Goal: Transaction & Acquisition: Purchase product/service

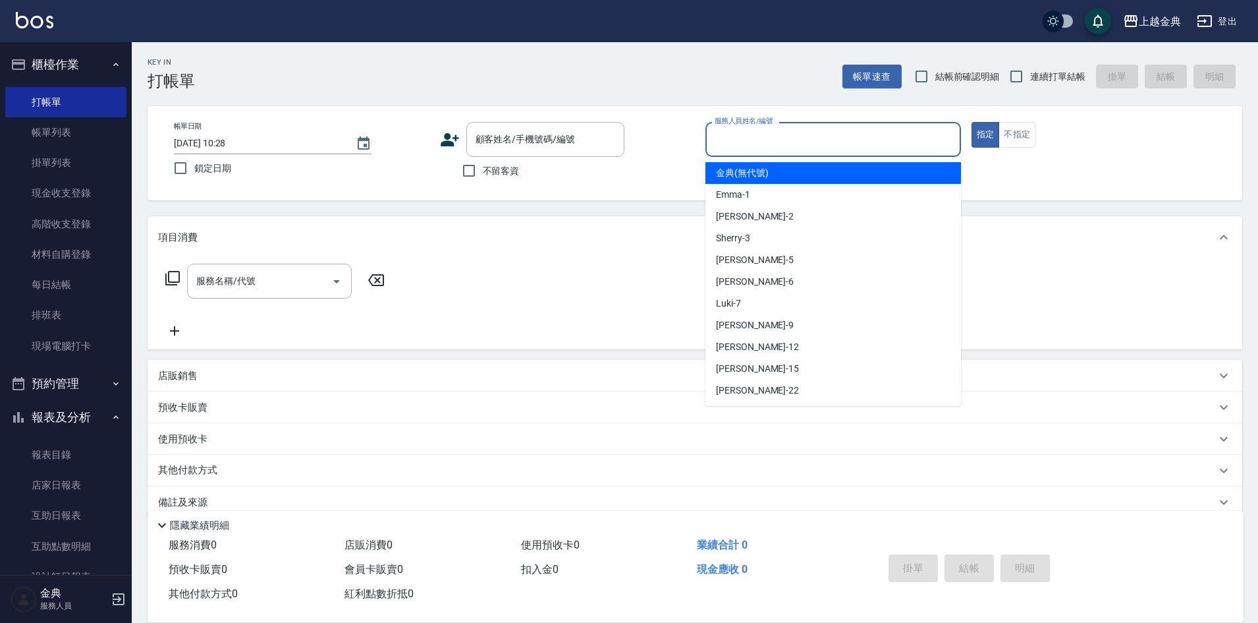
click at [832, 148] on input "服務人員姓名/編號" at bounding box center [834, 139] width 244 height 23
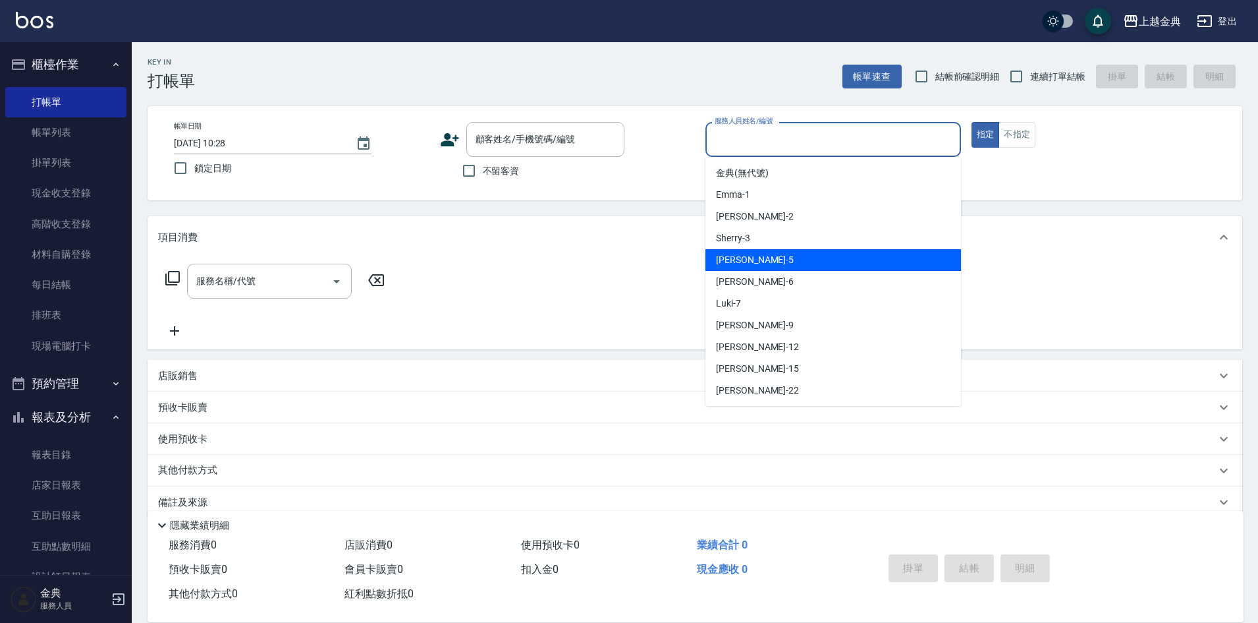
click at [788, 263] on div "[PERSON_NAME] -5" at bounding box center [834, 260] width 256 height 22
type input "[PERSON_NAME]-5"
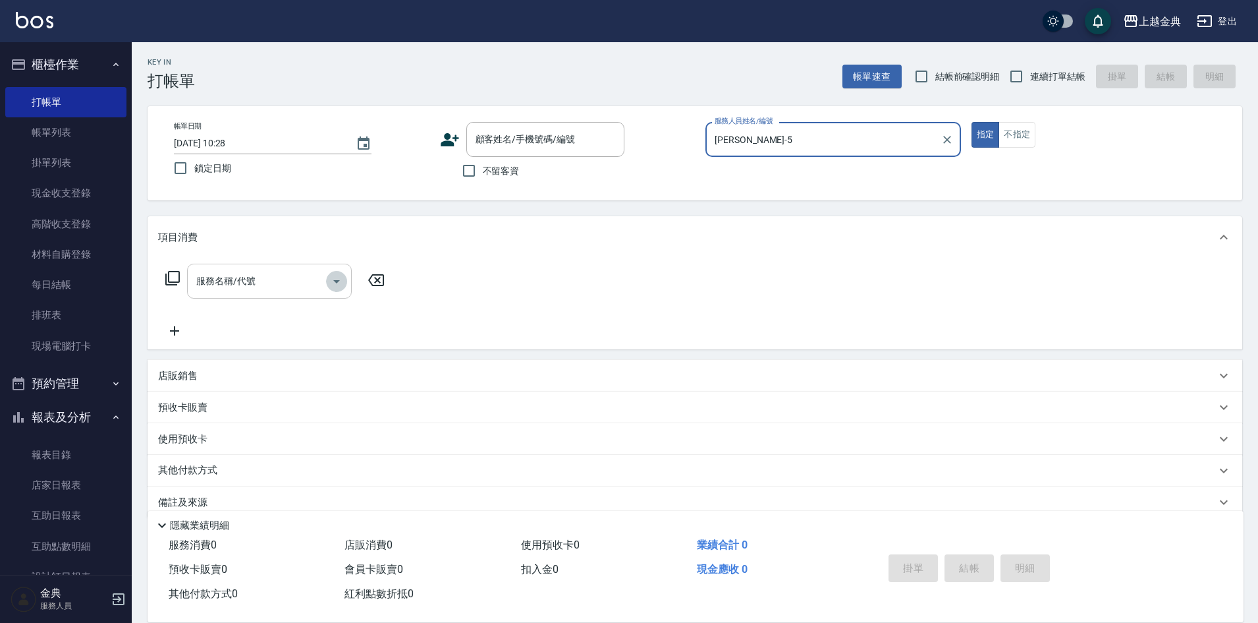
click at [335, 279] on icon "Open" at bounding box center [337, 281] width 16 height 16
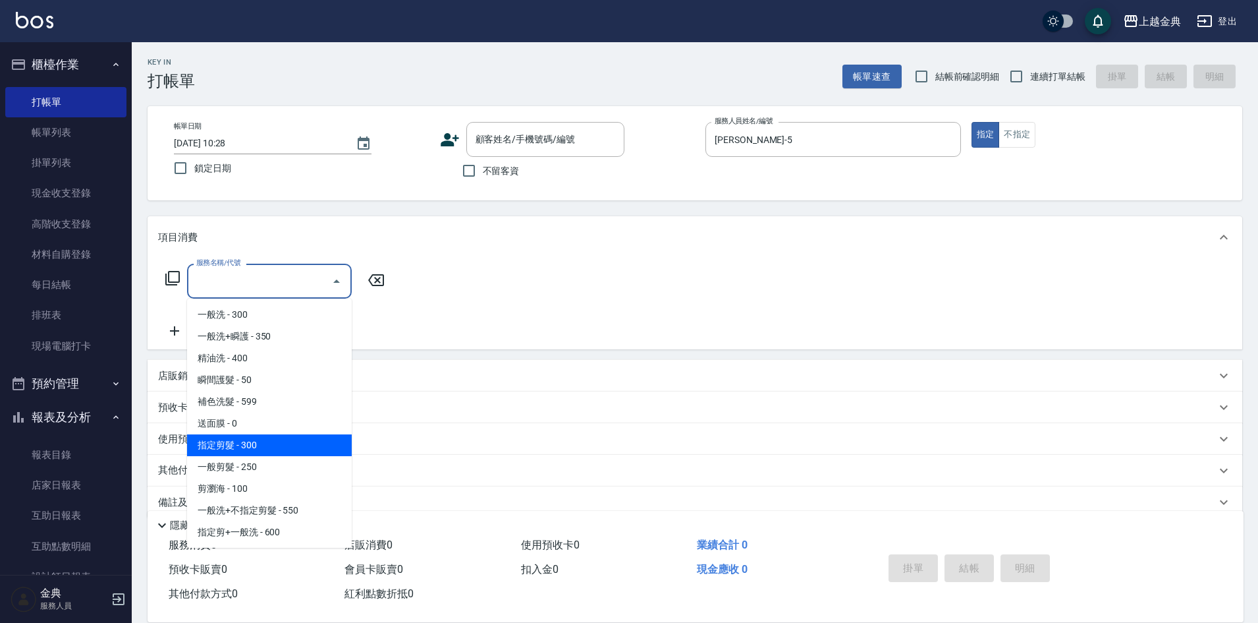
click at [281, 439] on span "指定剪髮 - 300" at bounding box center [269, 445] width 165 height 22
type input "指定剪髮(199)"
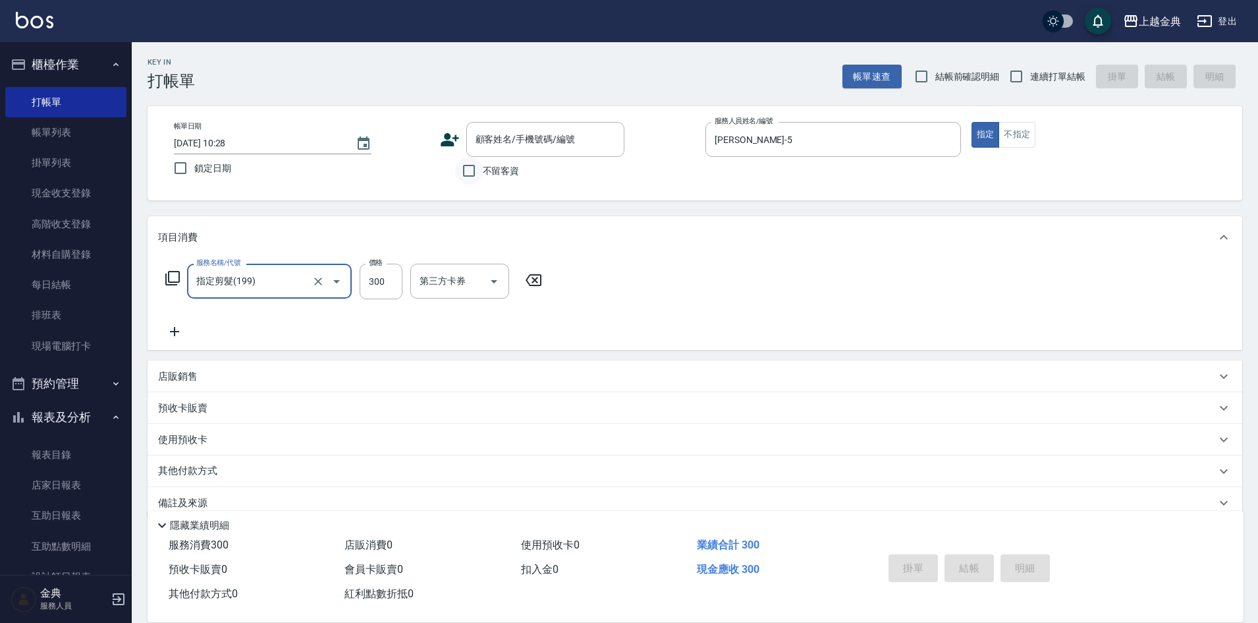
click at [468, 174] on input "不留客資" at bounding box center [469, 171] width 28 height 28
checkbox input "true"
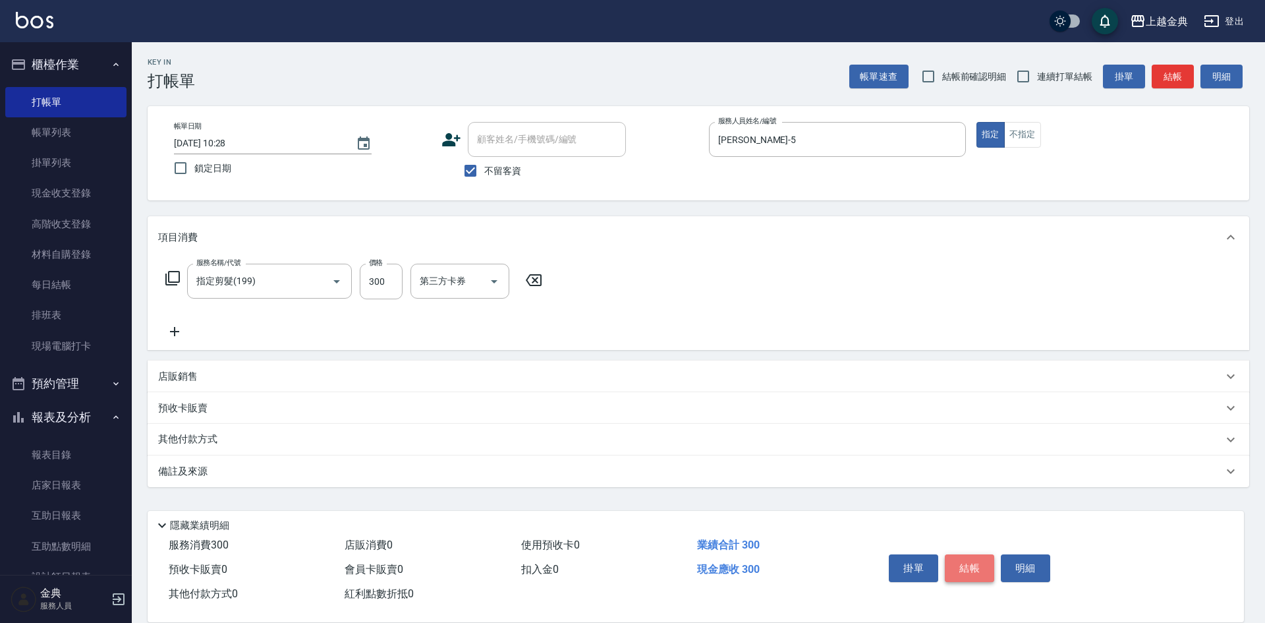
click at [969, 560] on button "結帳" at bounding box center [969, 568] width 49 height 28
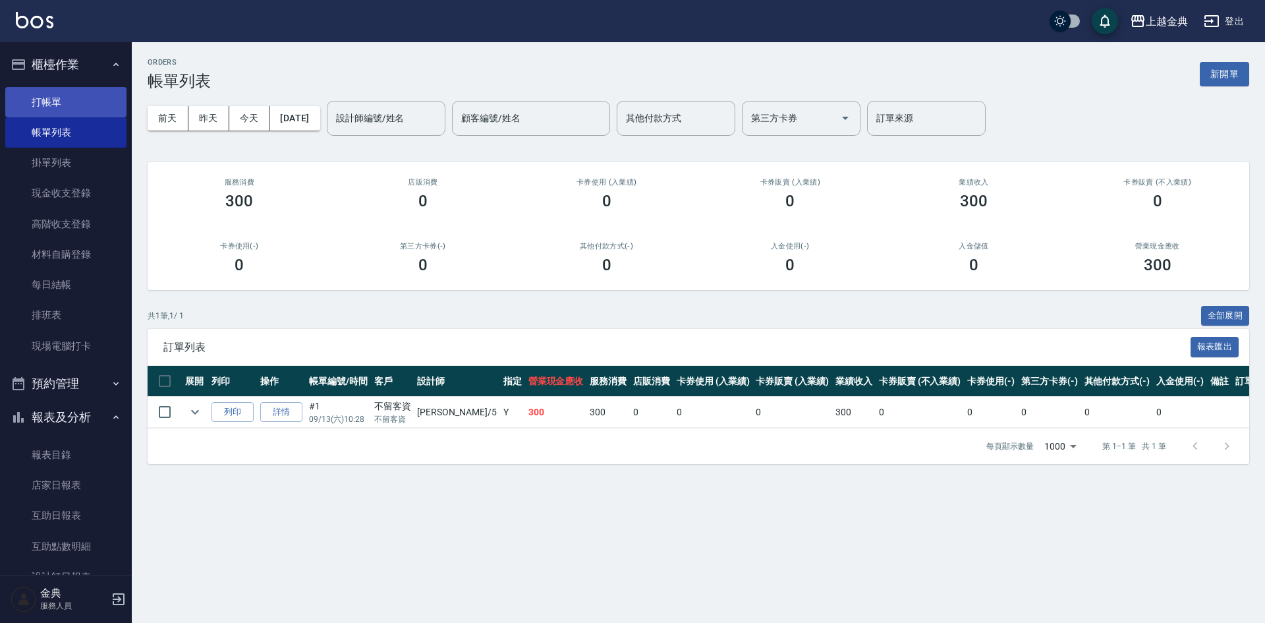
click at [51, 99] on link "打帳單" at bounding box center [65, 102] width 121 height 30
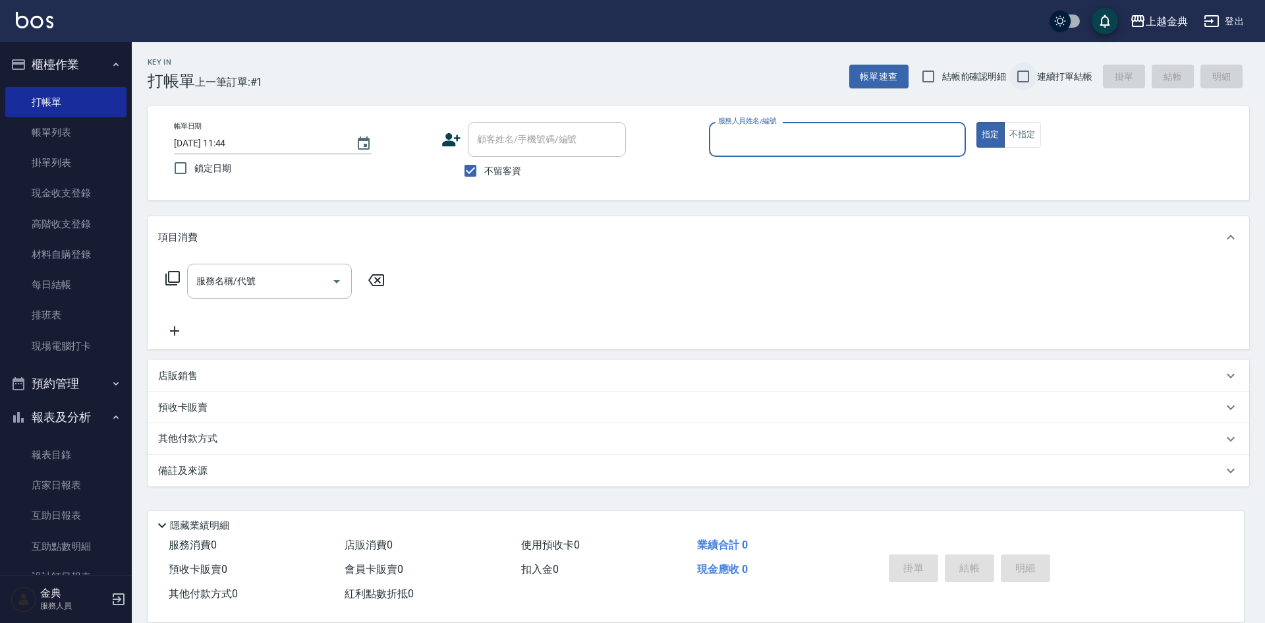
click at [1026, 74] on input "連續打單結帳" at bounding box center [1023, 77] width 28 height 28
checkbox input "true"
drag, startPoint x: 1026, startPoint y: 132, endPoint x: 980, endPoint y: 137, distance: 46.4
click at [1025, 131] on button "不指定" at bounding box center [1022, 135] width 37 height 26
click at [890, 138] on input "服務人員姓名/編號" at bounding box center [837, 139] width 245 height 23
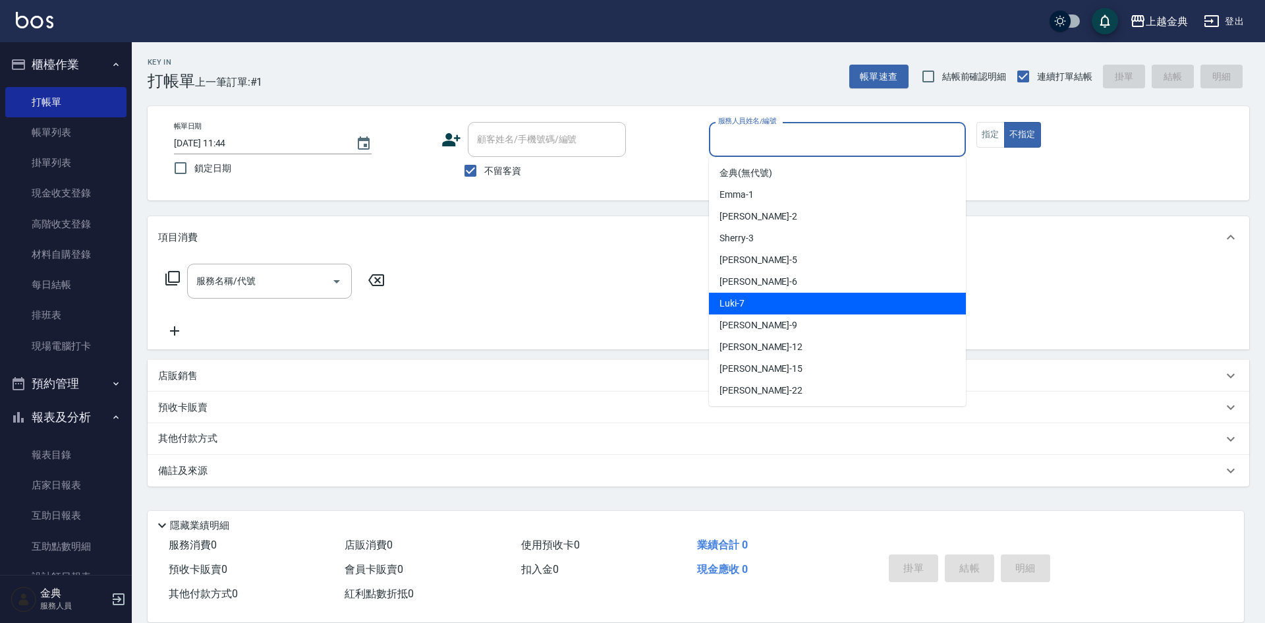
click at [812, 293] on div "Luki -7" at bounding box center [837, 304] width 257 height 22
type input "Luki-7"
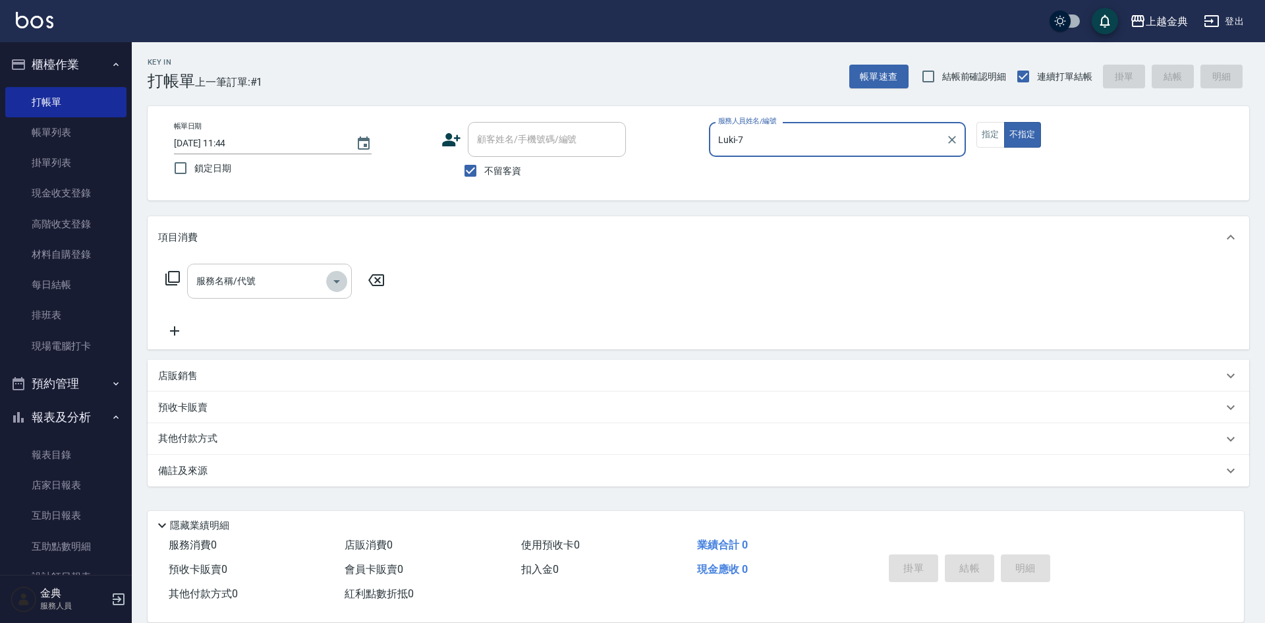
click at [337, 285] on icon "Open" at bounding box center [337, 281] width 16 height 16
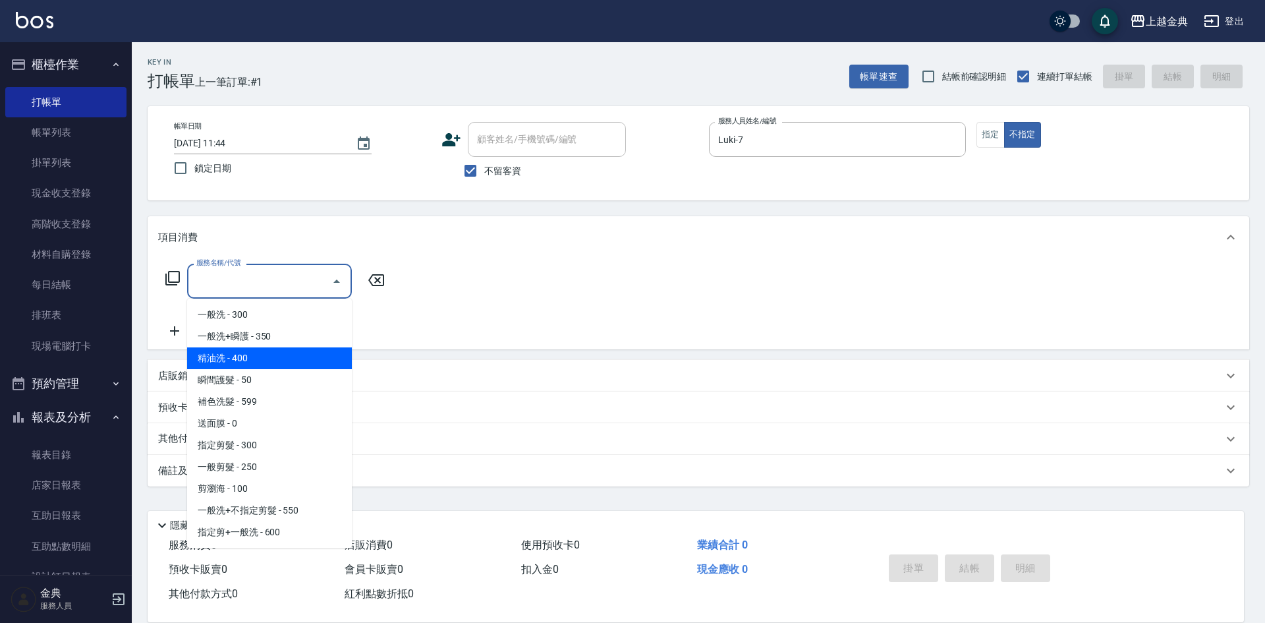
click at [302, 356] on span "精油洗 - 400" at bounding box center [269, 358] width 165 height 22
type input "精油洗(102)"
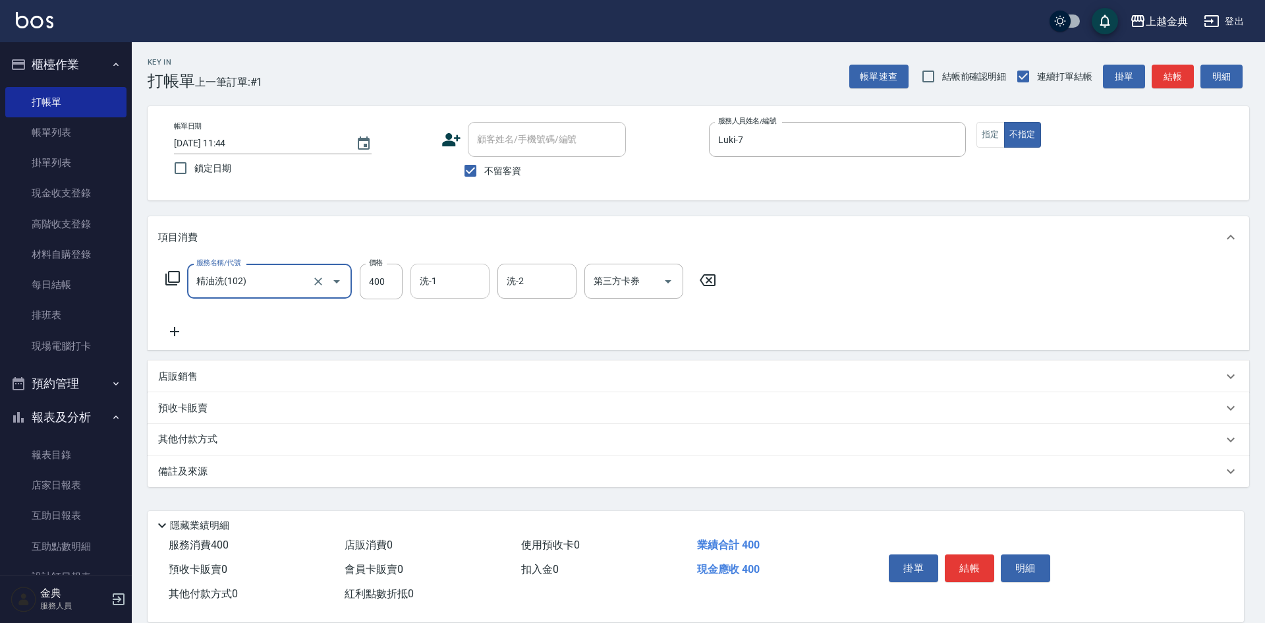
click at [457, 285] on input "洗-1" at bounding box center [449, 280] width 67 height 23
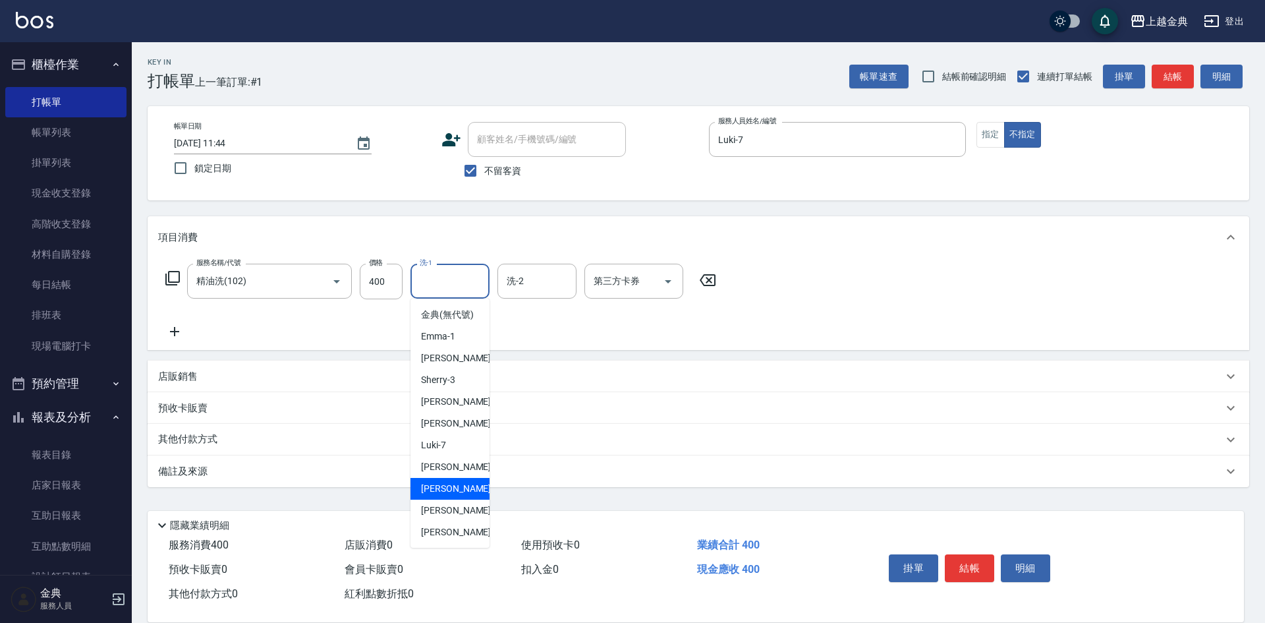
click at [462, 497] on div "[PERSON_NAME]-12" at bounding box center [449, 489] width 79 height 22
type input "[PERSON_NAME]-12"
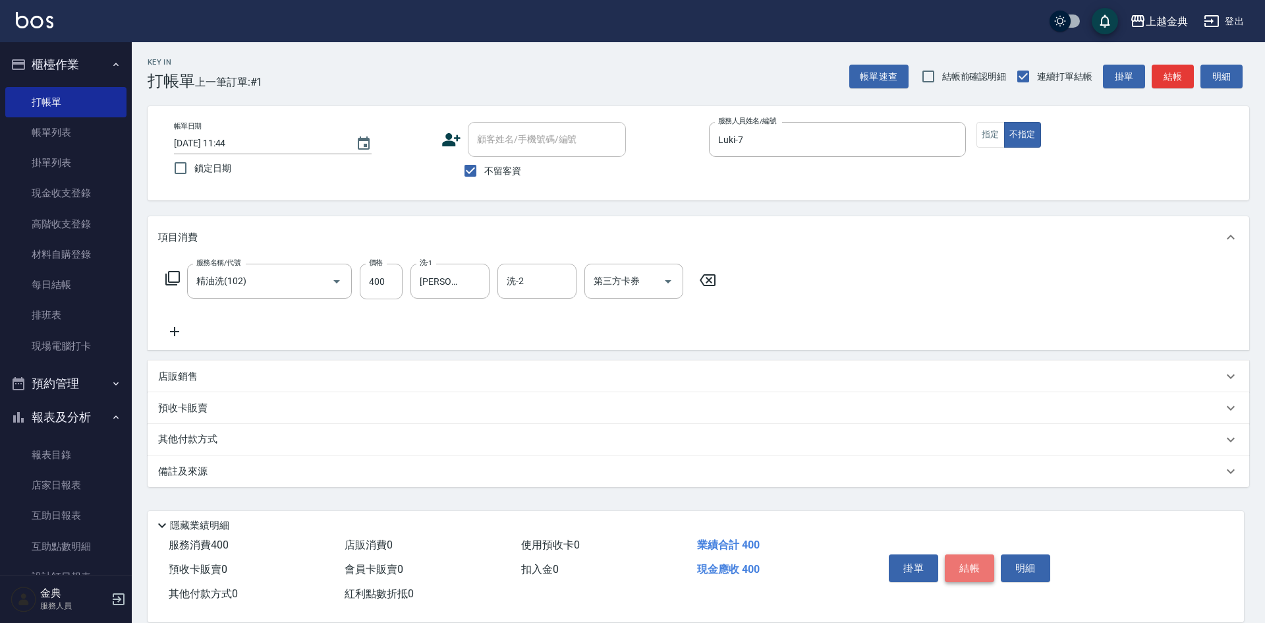
click at [974, 559] on button "結帳" at bounding box center [969, 568] width 49 height 28
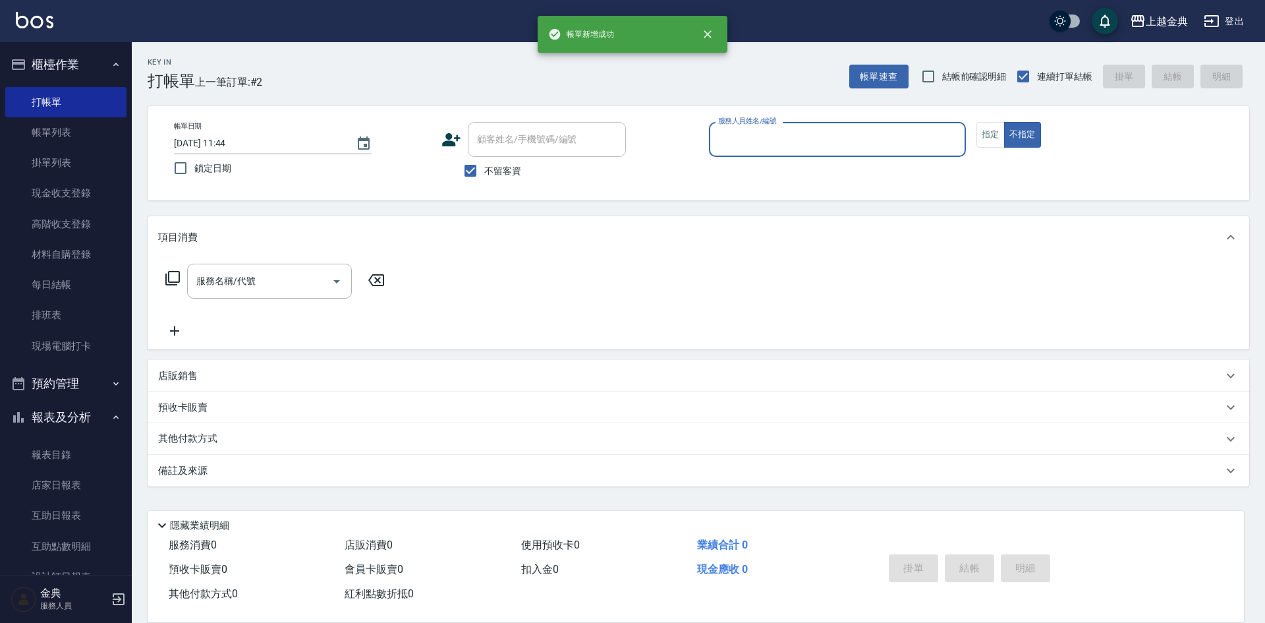
drag, startPoint x: 985, startPoint y: 137, endPoint x: 975, endPoint y: 134, distance: 10.4
click at [985, 136] on button "指定" at bounding box center [990, 135] width 28 height 26
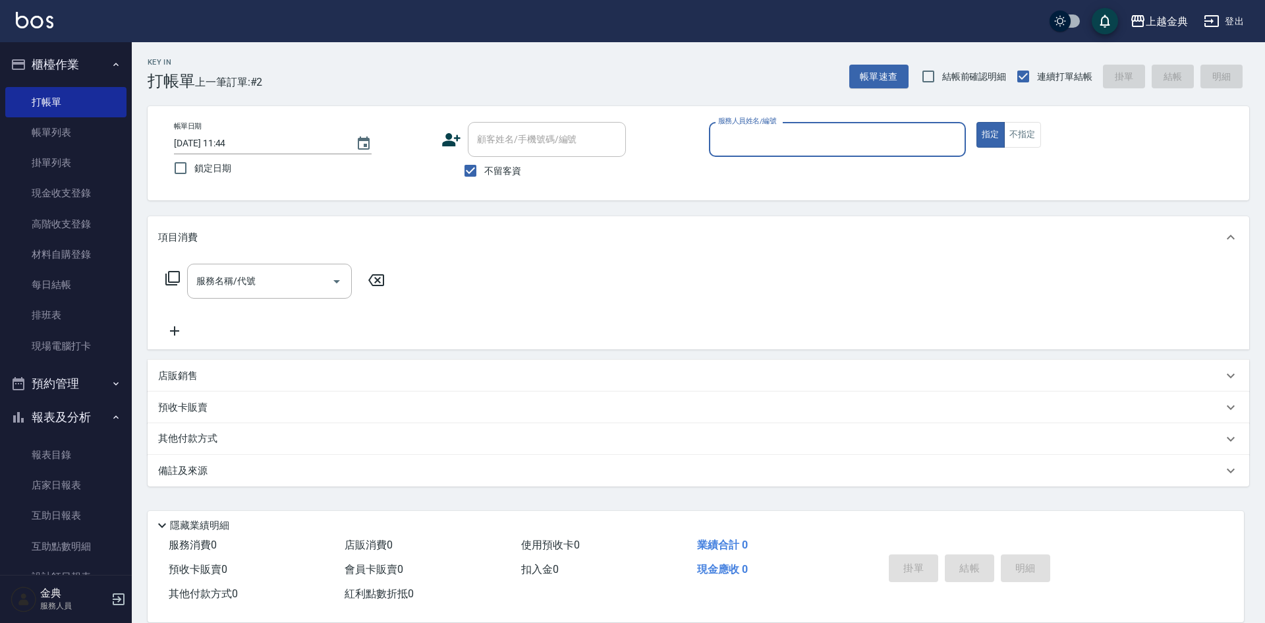
click at [846, 137] on input "服務人員姓名/編號" at bounding box center [837, 139] width 245 height 23
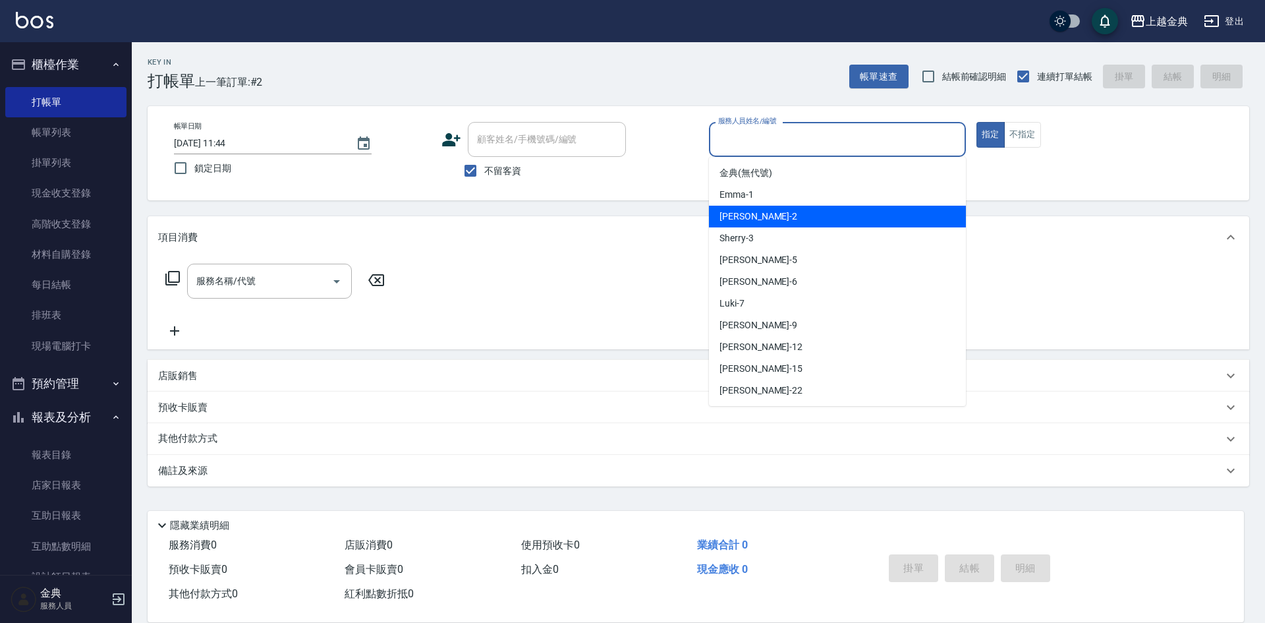
click at [833, 223] on div "Cindy -2" at bounding box center [837, 217] width 257 height 22
type input "Cindy-2"
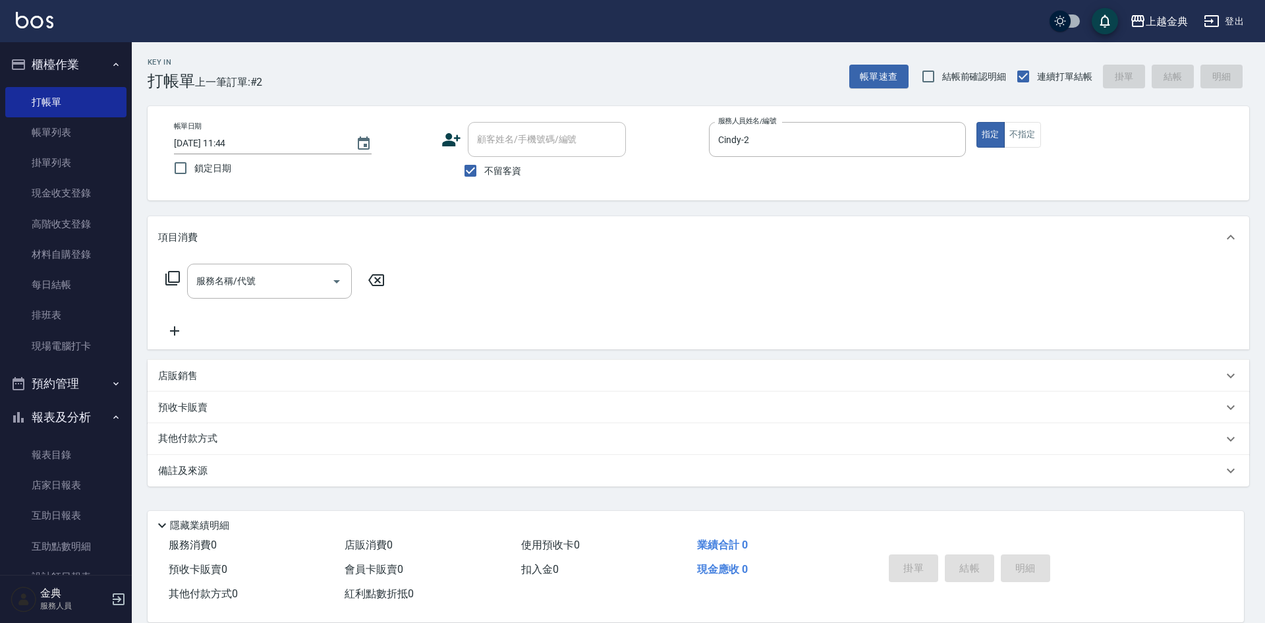
click at [175, 277] on icon at bounding box center [173, 278] width 16 height 16
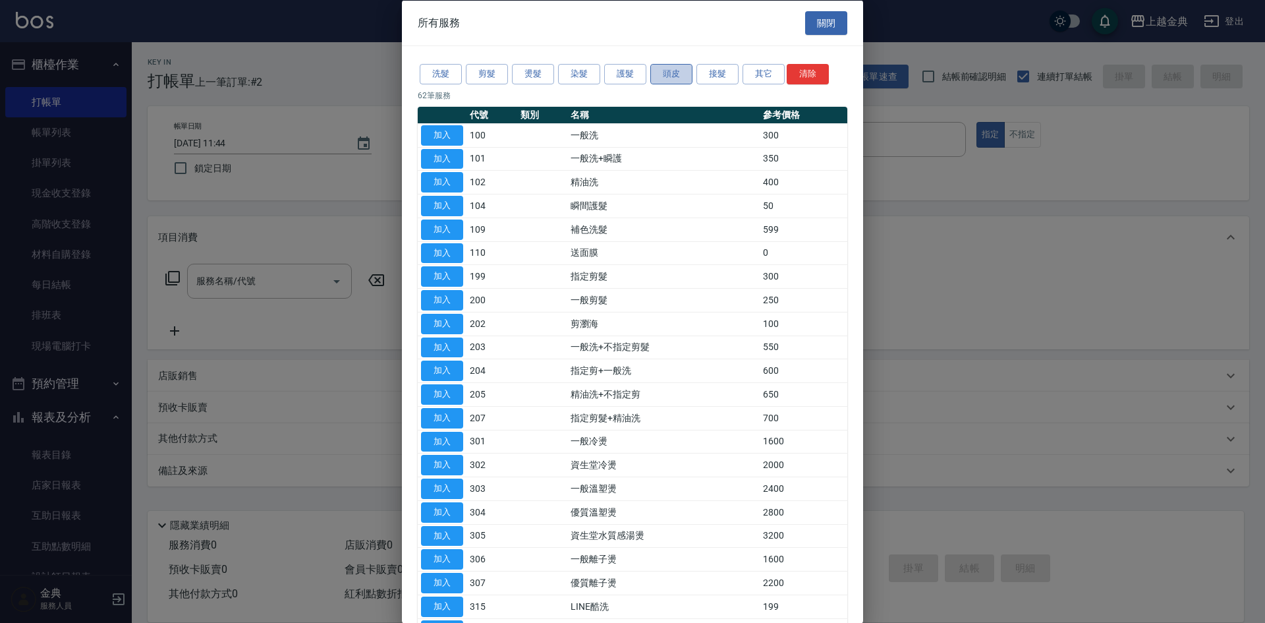
click at [673, 72] on button "頭皮" at bounding box center [671, 74] width 42 height 20
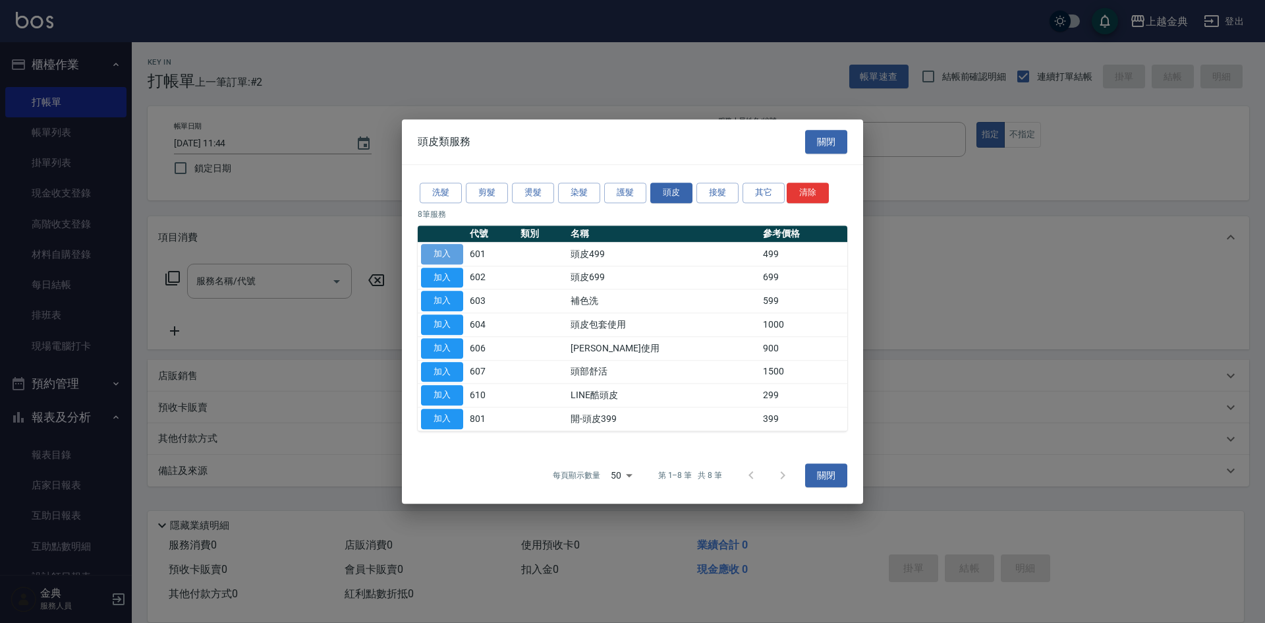
click at [423, 254] on button "加入" at bounding box center [442, 254] width 42 height 20
type input "頭皮499(601)"
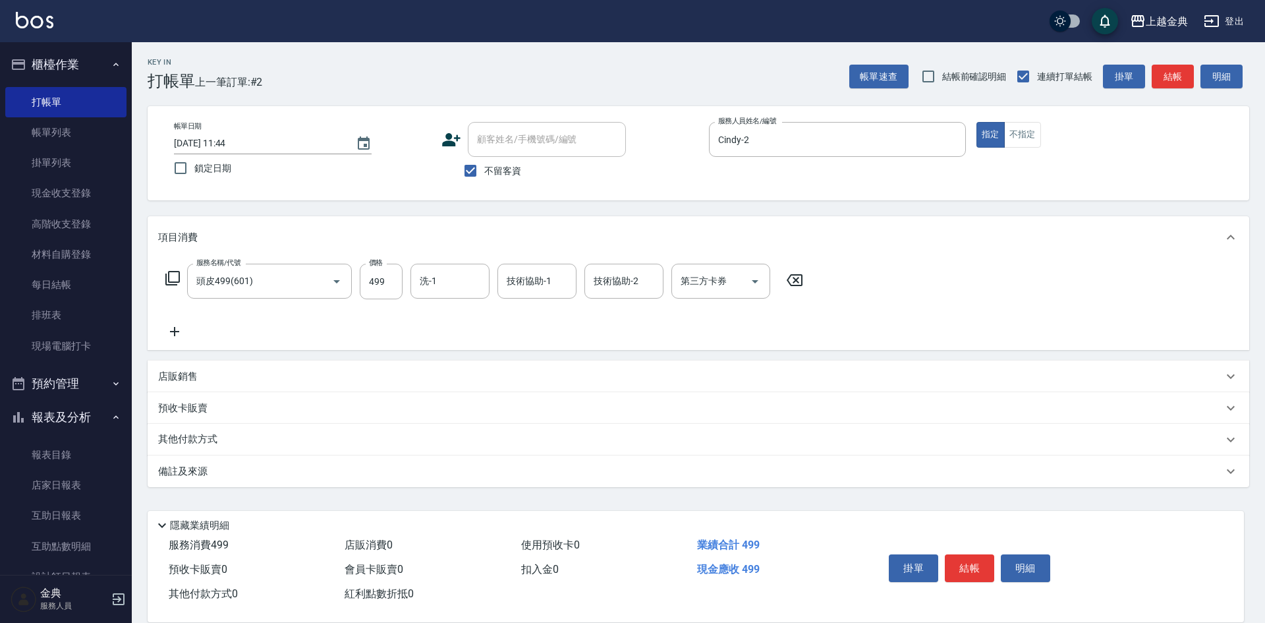
click at [213, 376] on div "店販銷售" at bounding box center [690, 377] width 1065 height 14
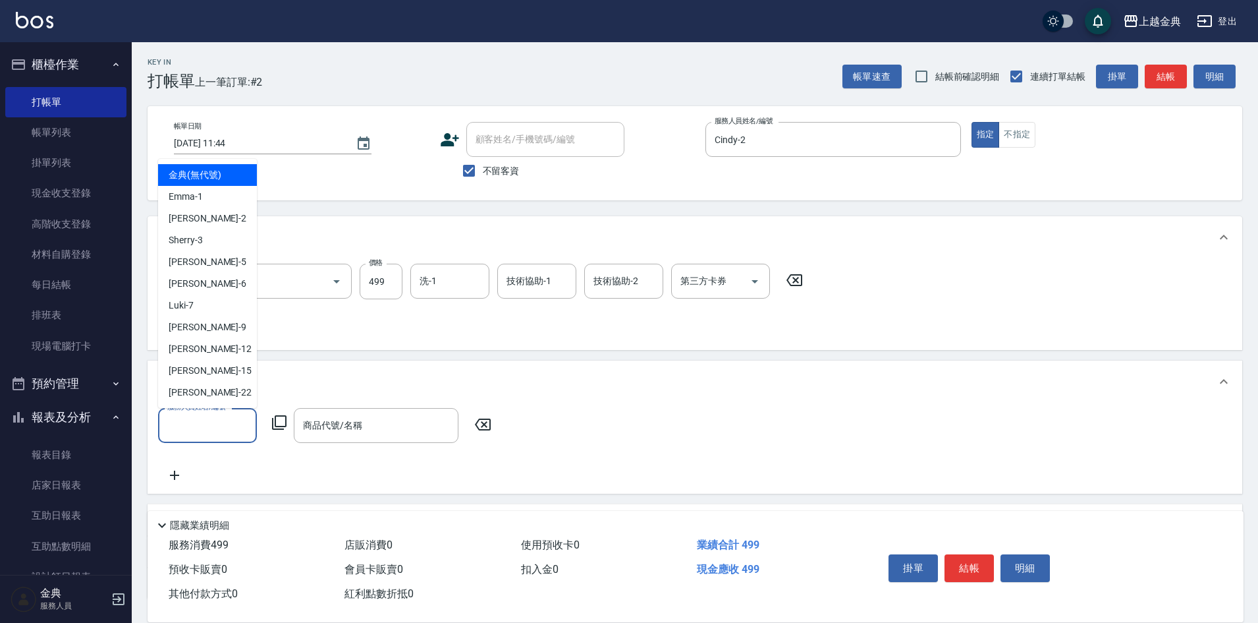
click at [215, 419] on input "服務人員姓名/編號" at bounding box center [207, 425] width 87 height 23
click at [214, 220] on div "Cindy -2" at bounding box center [207, 219] width 99 height 22
type input "Cindy-2"
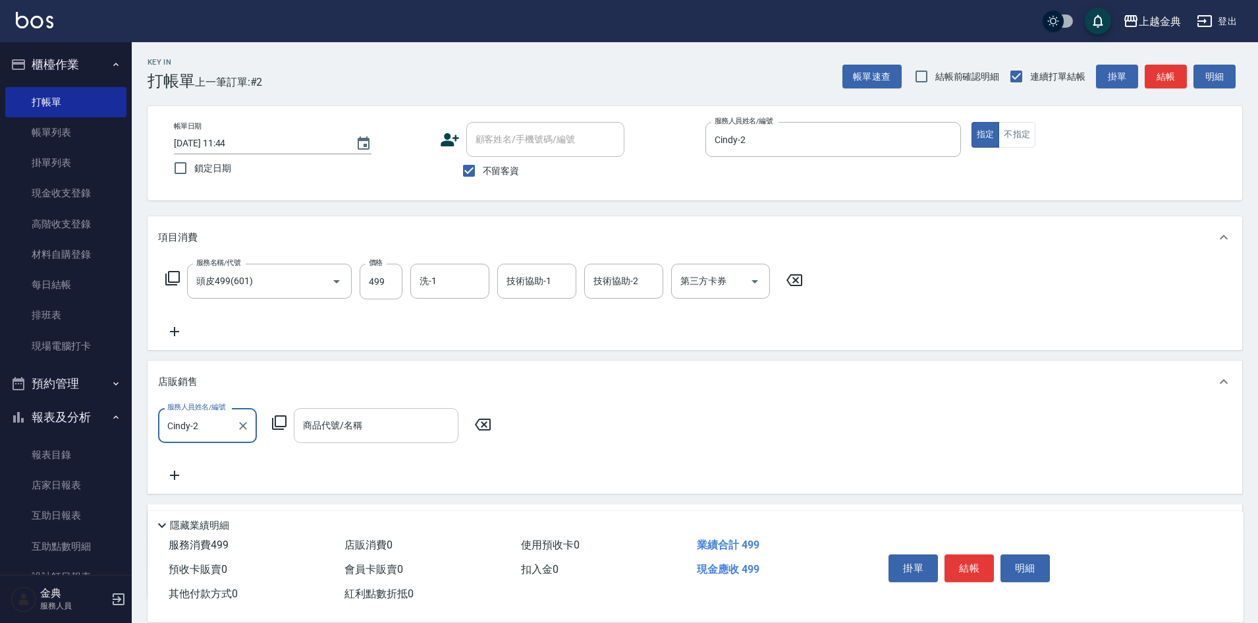
click at [419, 428] on input "商品代號/名稱" at bounding box center [376, 425] width 153 height 23
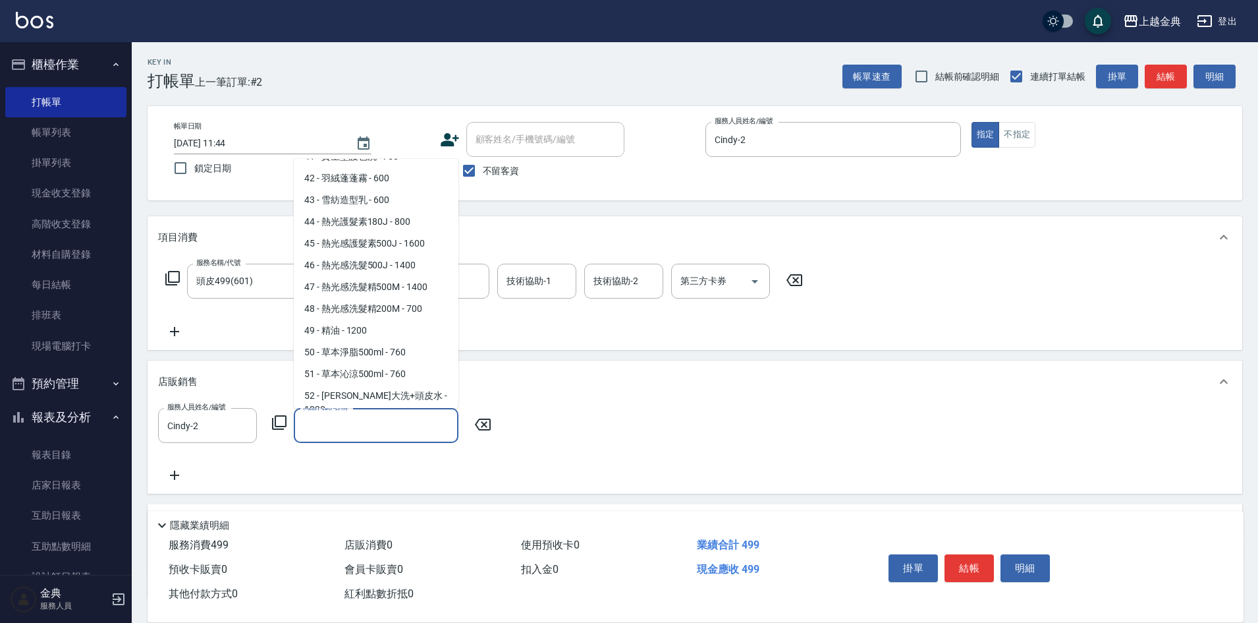
scroll to position [1336, 0]
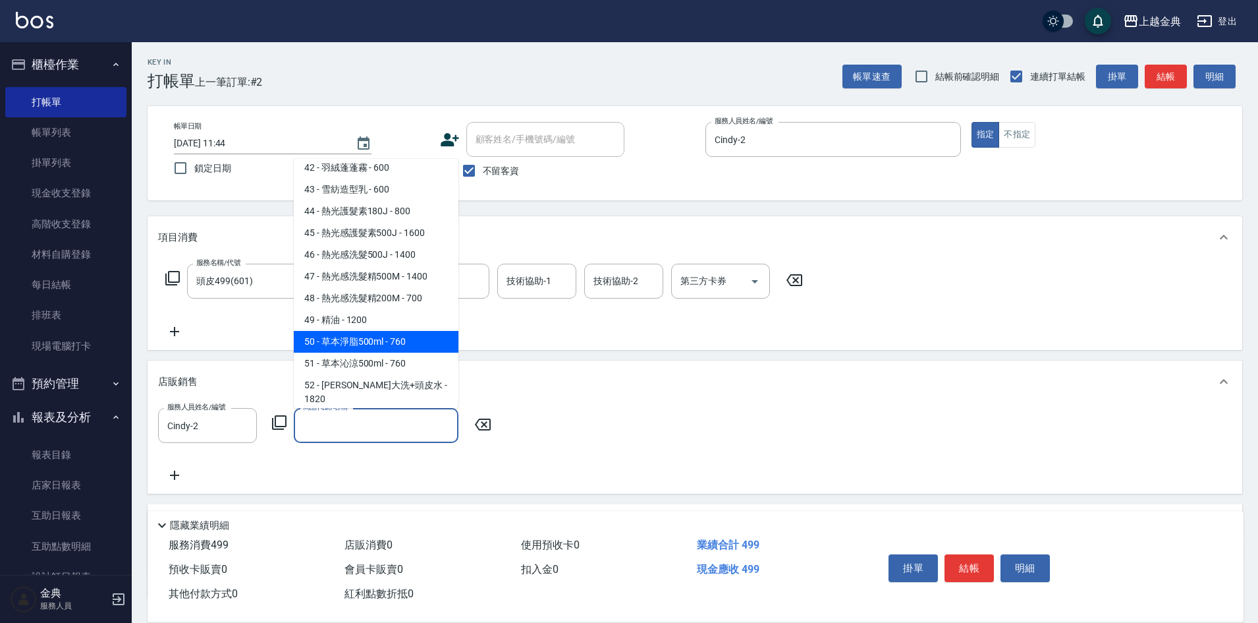
click at [404, 331] on span "50 - 草本淨脂500ml - 760" at bounding box center [376, 342] width 165 height 22
type input "草本淨脂500ml"
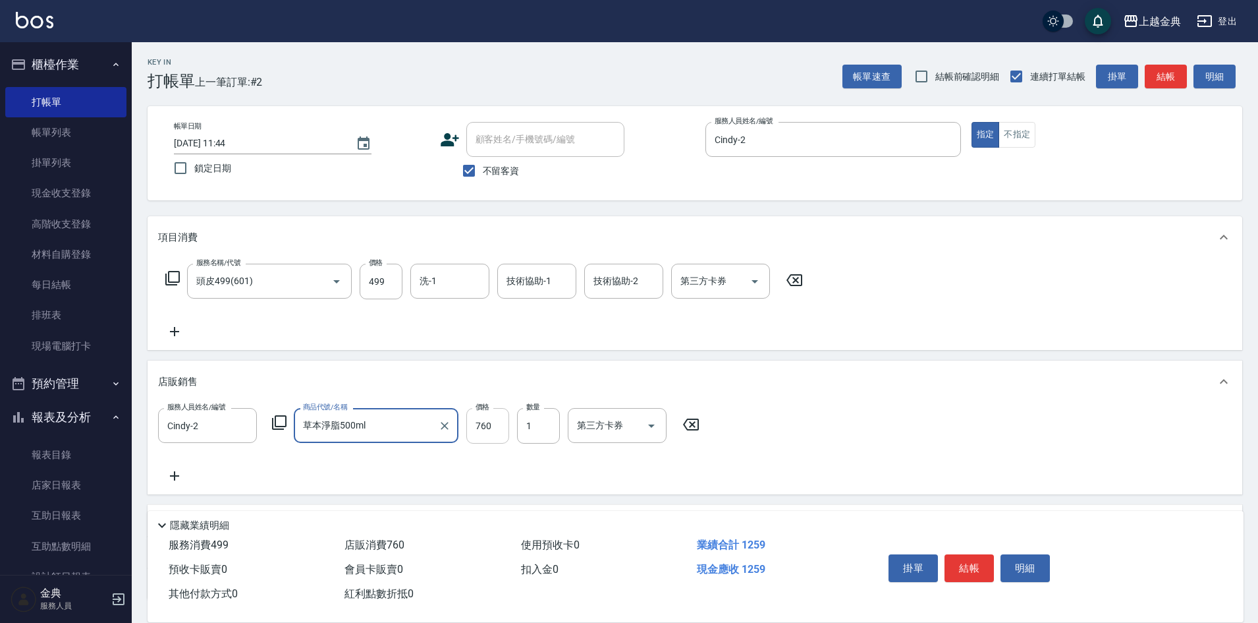
click at [493, 424] on input "760" at bounding box center [487, 426] width 43 height 36
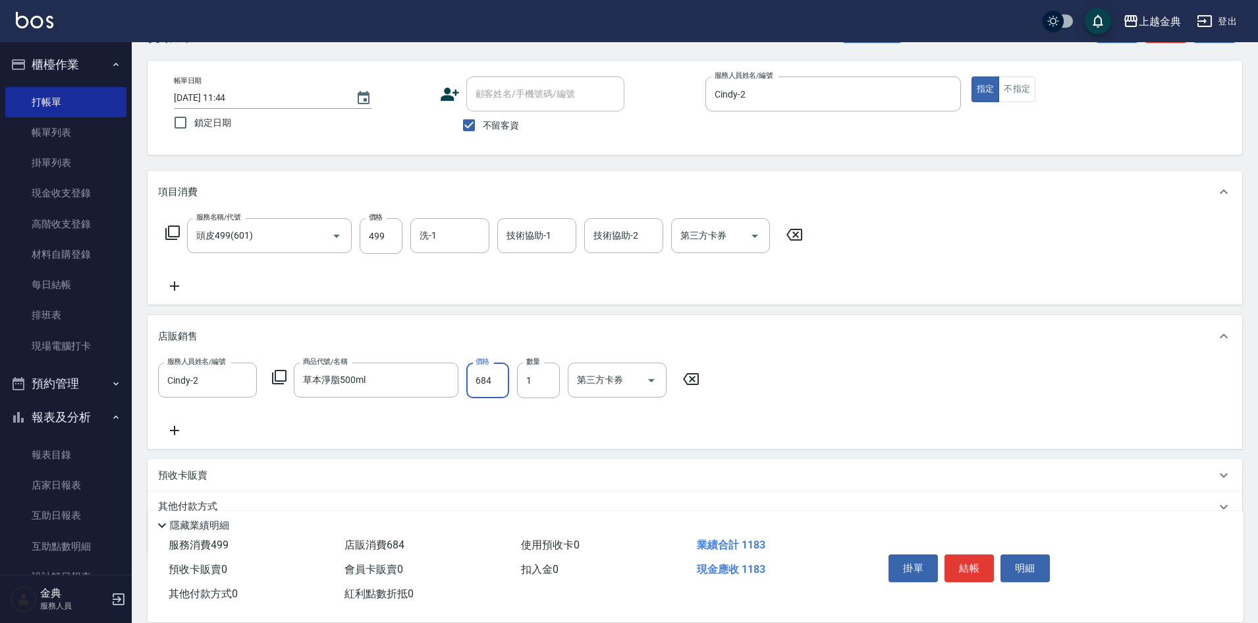
scroll to position [103, 0]
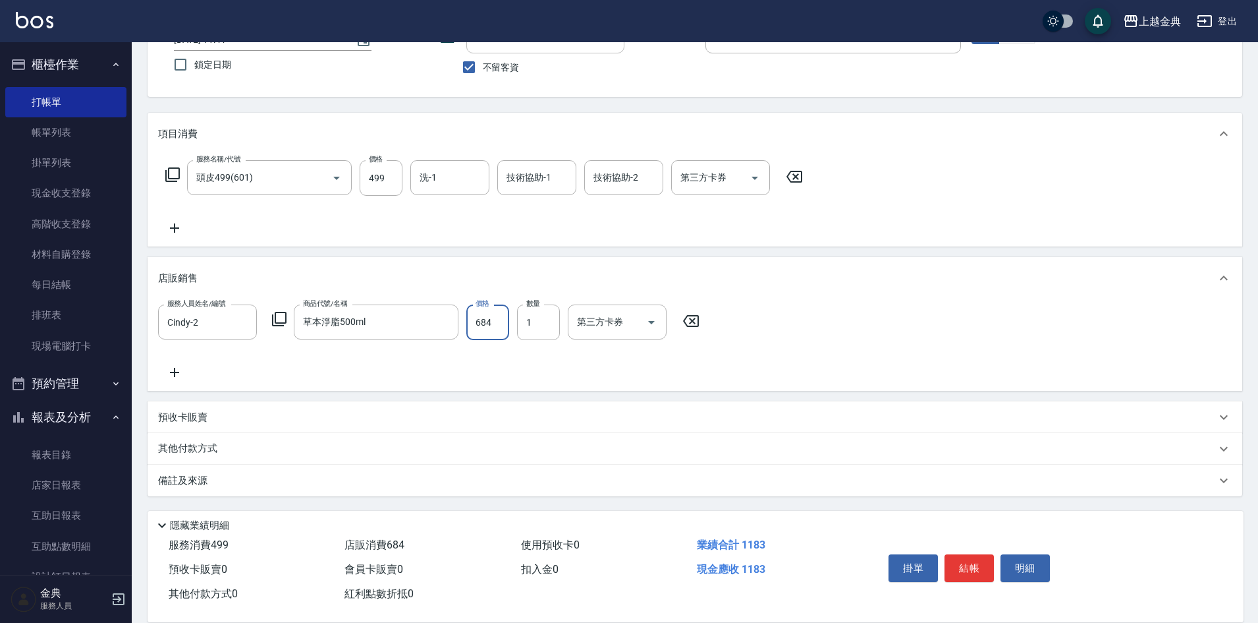
type input "684"
click at [223, 444] on p "其他付款方式" at bounding box center [191, 448] width 66 height 14
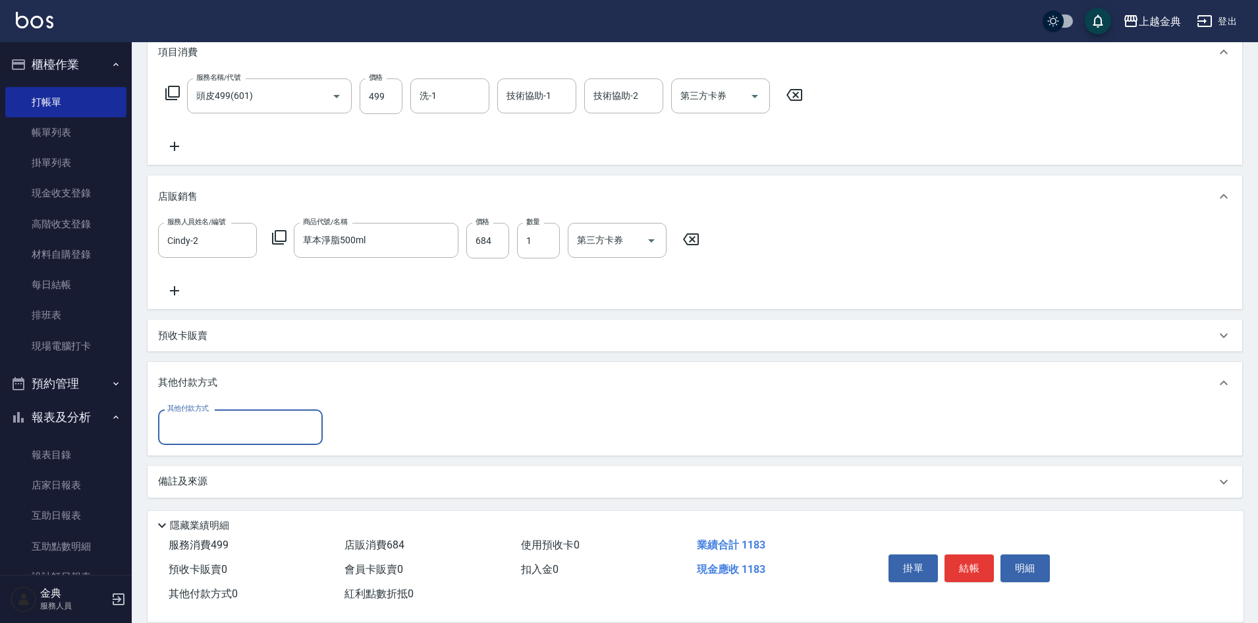
scroll to position [186, 0]
click at [223, 424] on input "其他付款方式" at bounding box center [240, 425] width 153 height 23
click at [208, 476] on span "信用卡" at bounding box center [240, 481] width 165 height 22
type input "信用卡"
click at [333, 421] on input "0" at bounding box center [380, 426] width 99 height 36
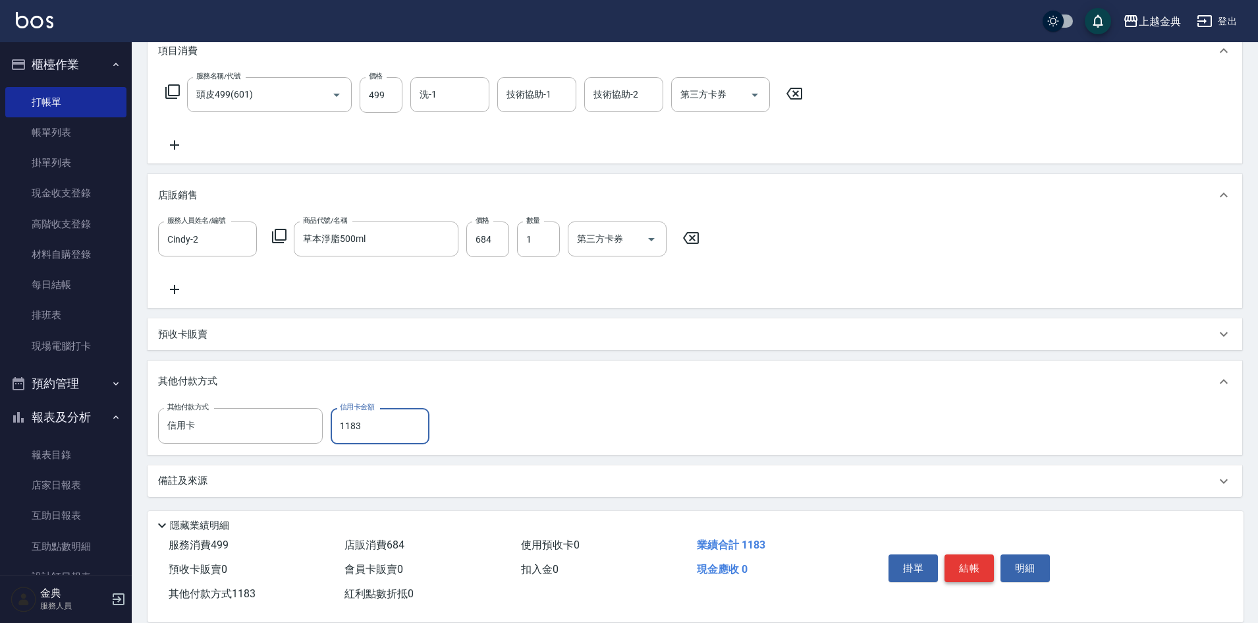
type input "1183"
click at [974, 562] on button "結帳" at bounding box center [969, 568] width 49 height 28
type input "[DATE] 11:47"
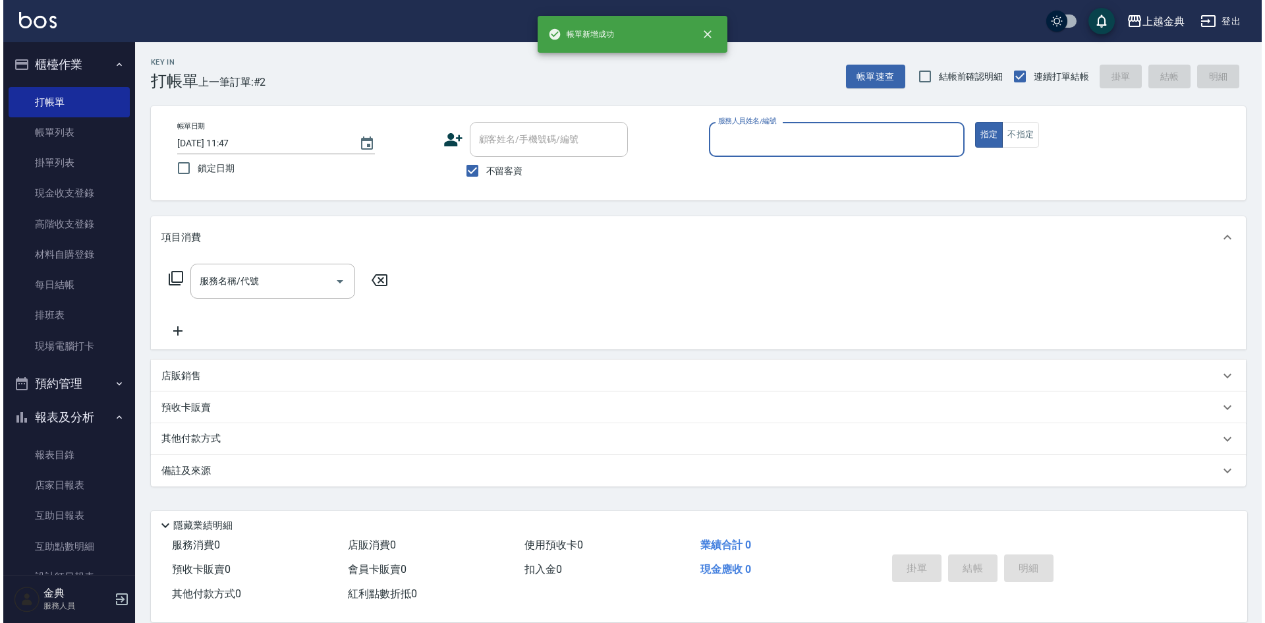
scroll to position [0, 0]
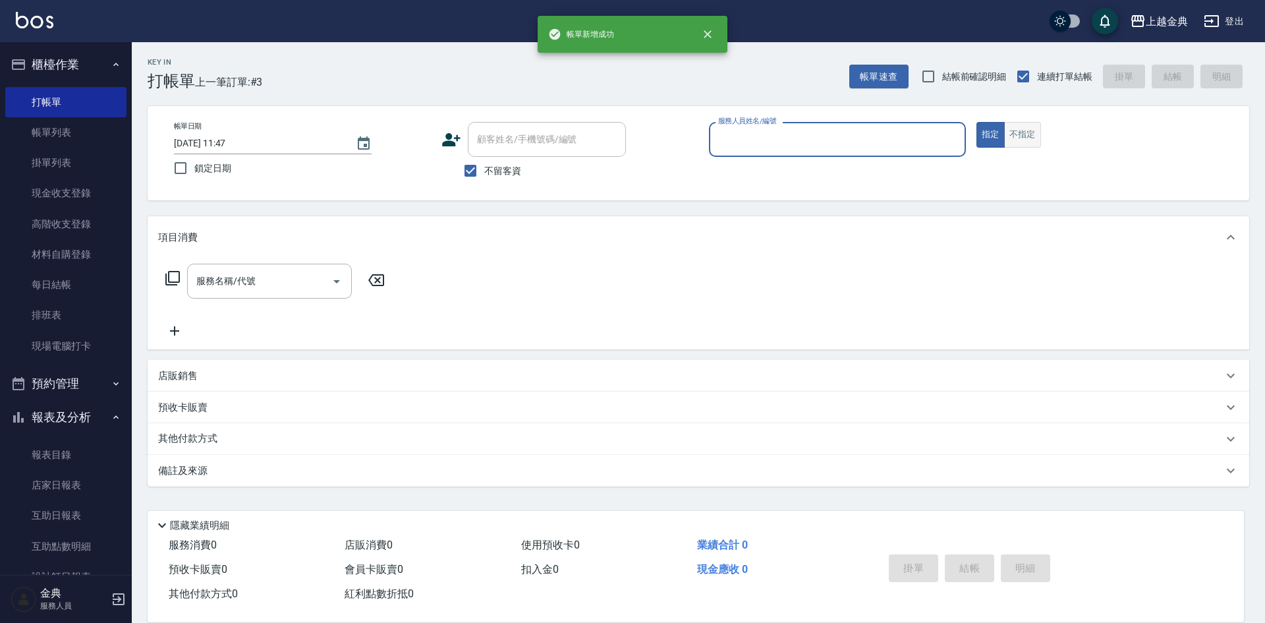
click at [1029, 131] on button "不指定" at bounding box center [1022, 135] width 37 height 26
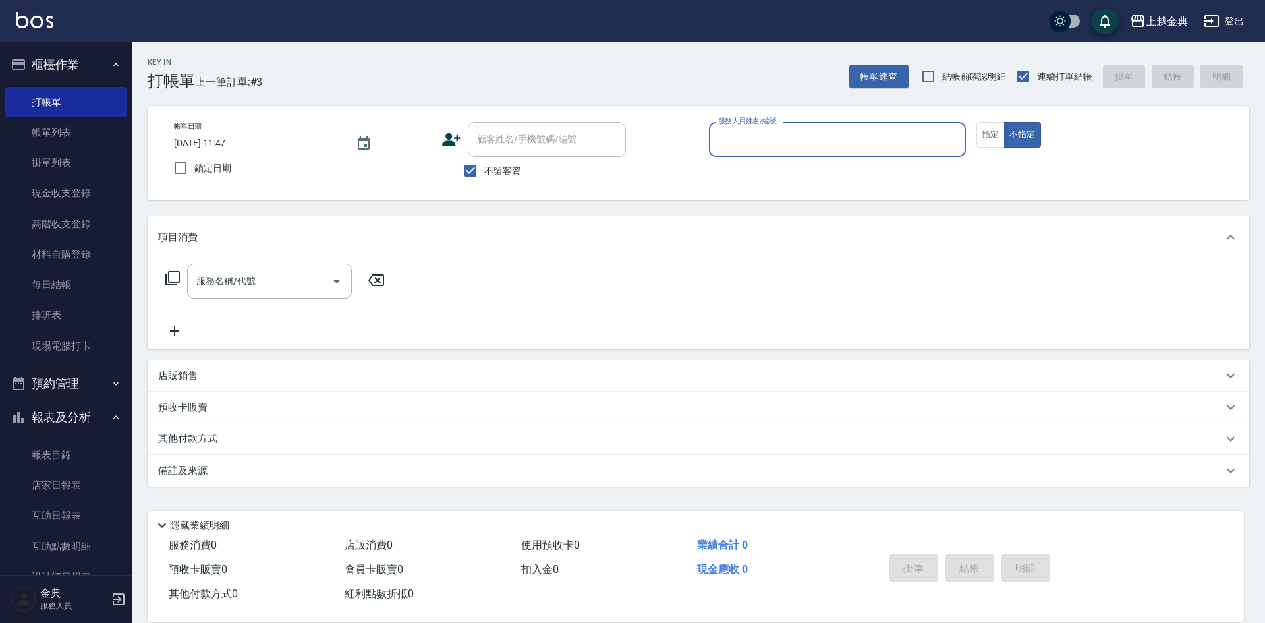
click at [883, 139] on input "服務人員姓名/編號" at bounding box center [837, 139] width 245 height 23
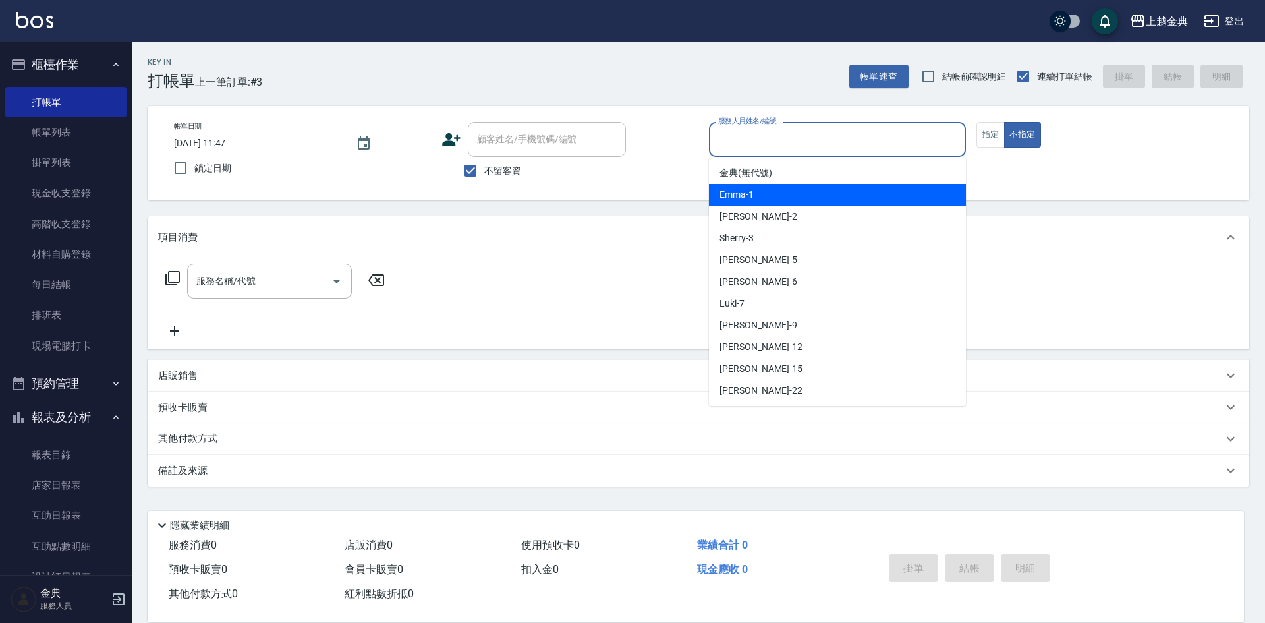
click at [847, 197] on div "Emma -1" at bounding box center [837, 195] width 257 height 22
type input "Emma-1"
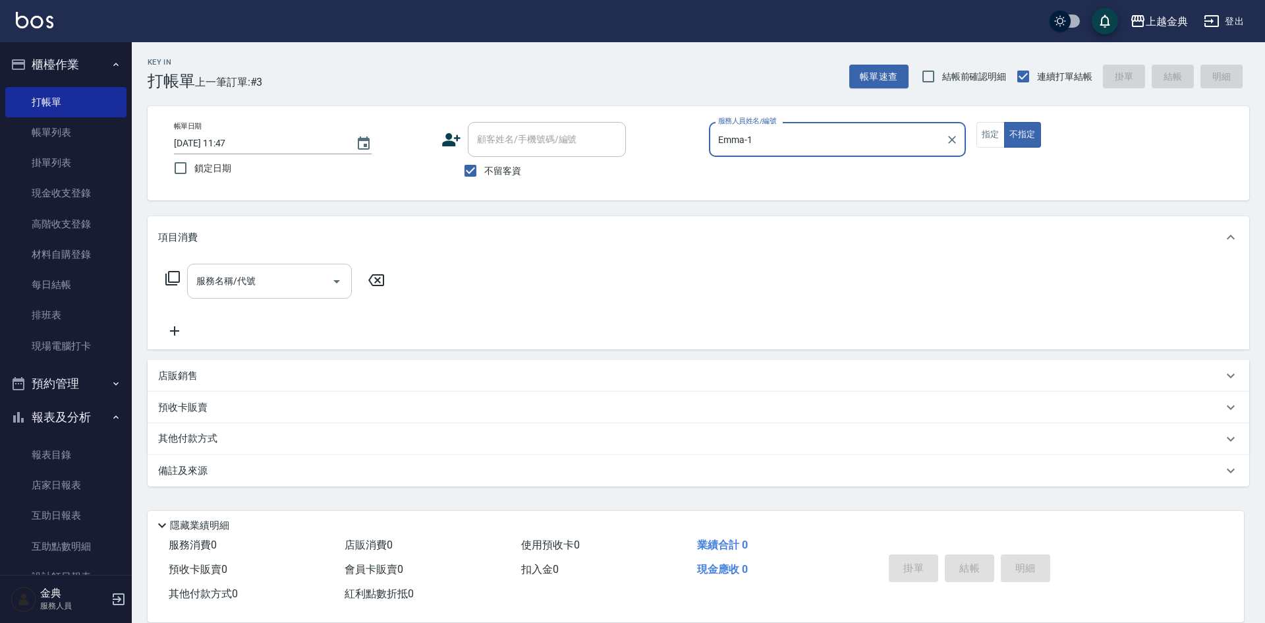
click at [334, 283] on icon "Open" at bounding box center [337, 281] width 16 height 16
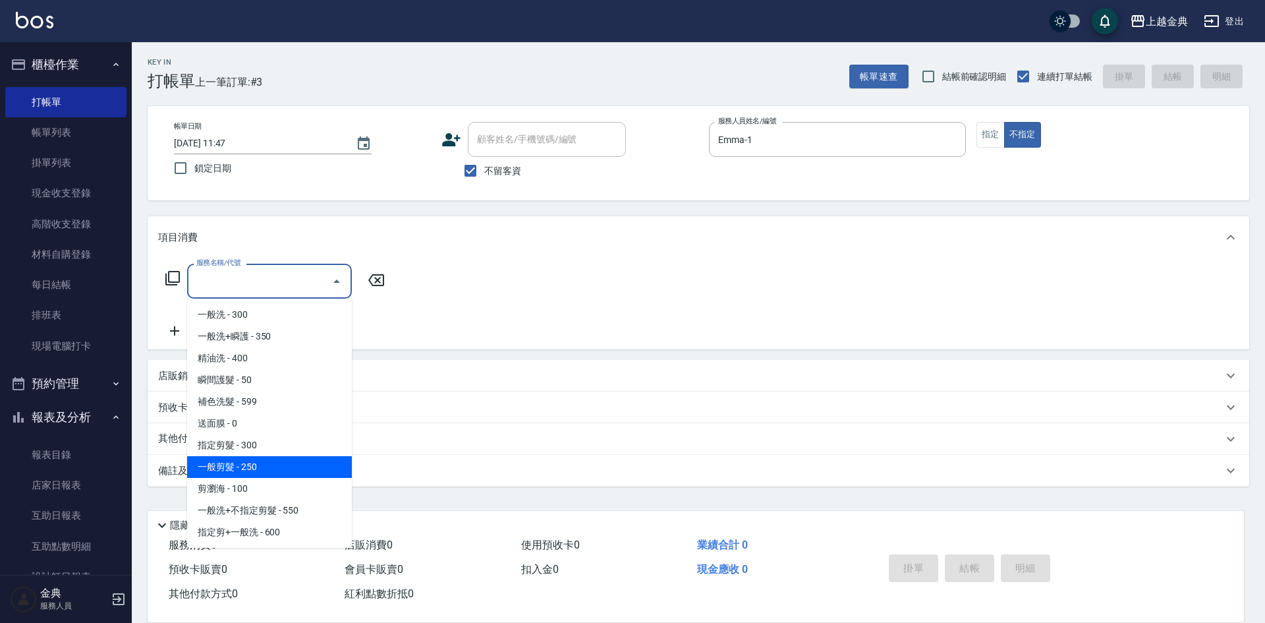
click at [272, 464] on span "一般剪髮 - 250" at bounding box center [269, 467] width 165 height 22
type input "一般剪髮(200)"
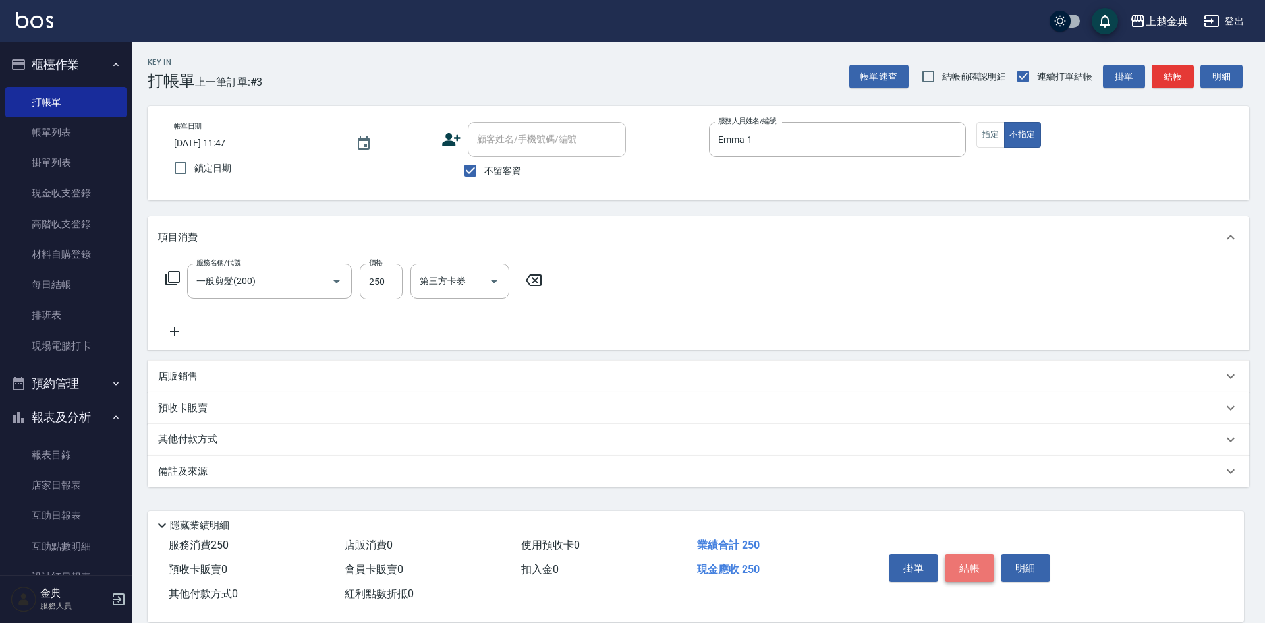
click at [968, 563] on button "結帳" at bounding box center [969, 568] width 49 height 28
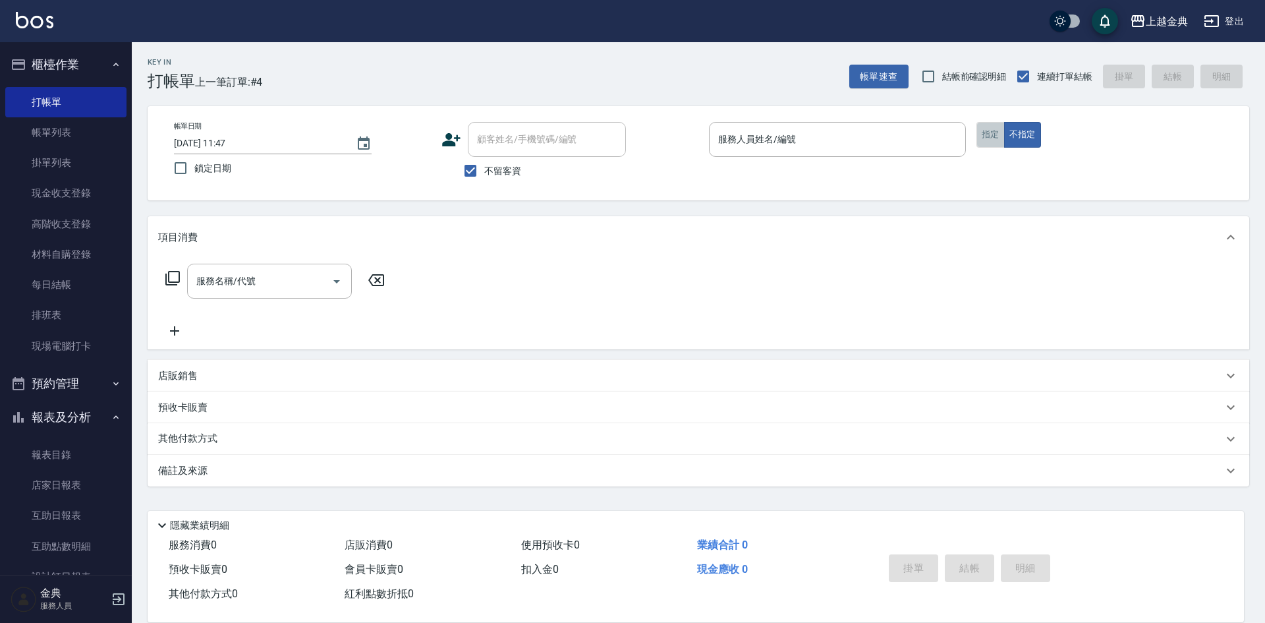
click at [985, 129] on button "指定" at bounding box center [990, 135] width 28 height 26
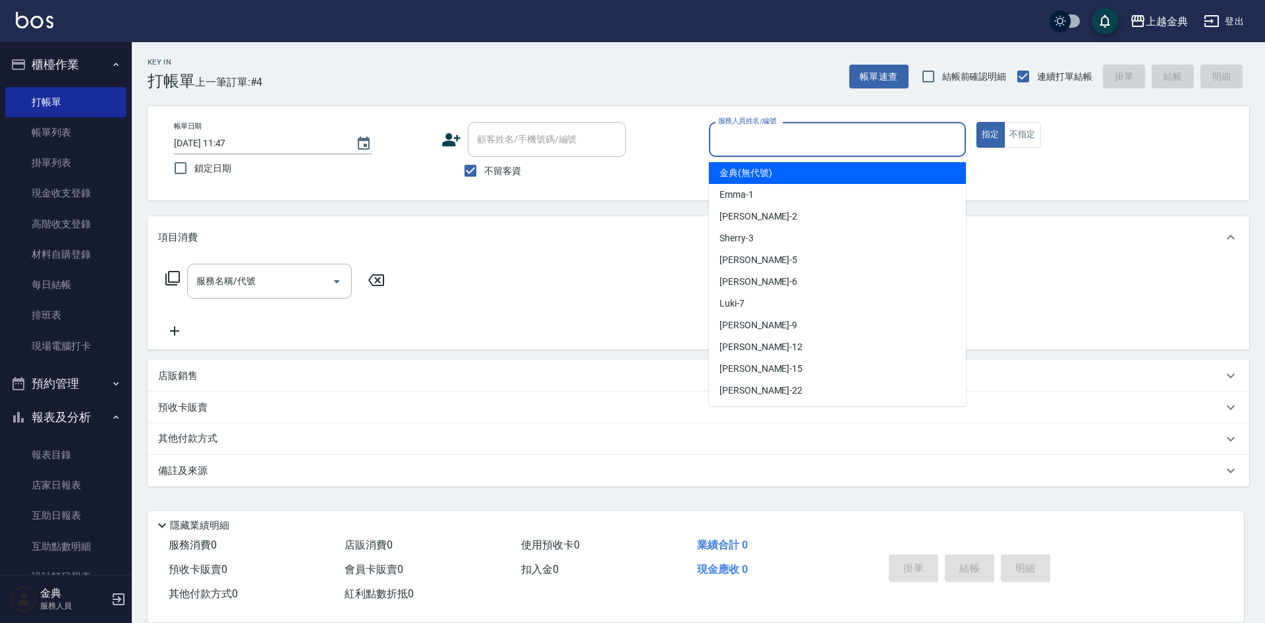
click at [820, 143] on input "服務人員姓名/編號" at bounding box center [837, 139] width 245 height 23
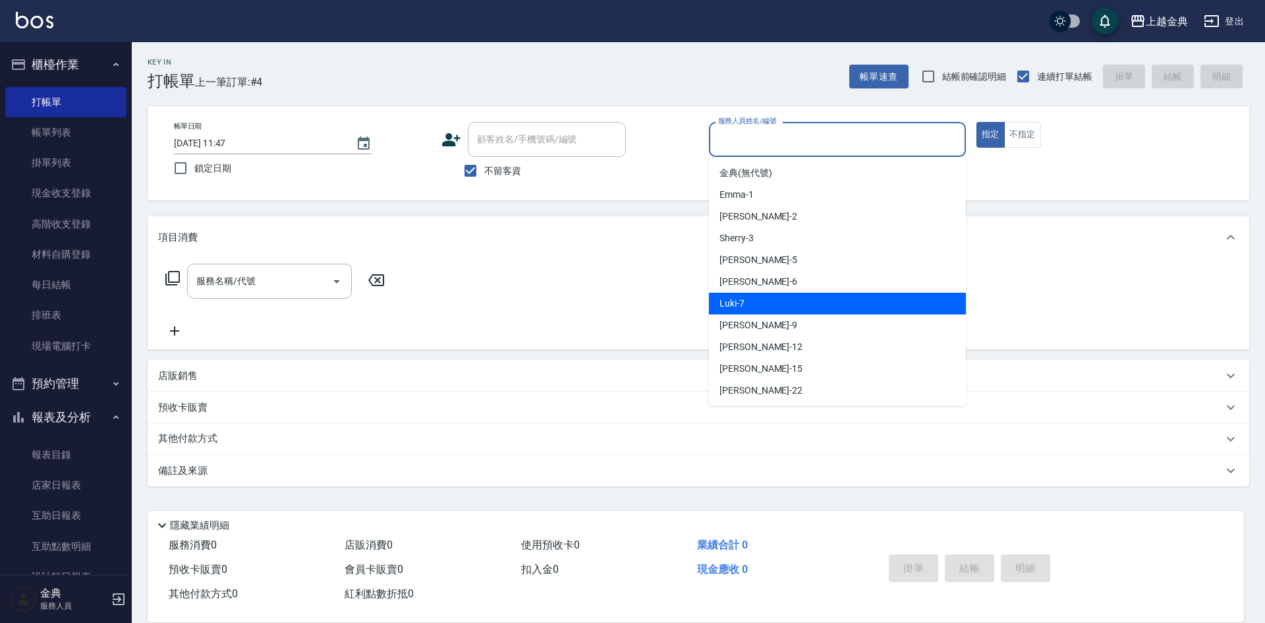
click at [772, 306] on div "Luki -7" at bounding box center [837, 304] width 257 height 22
type input "Luki-7"
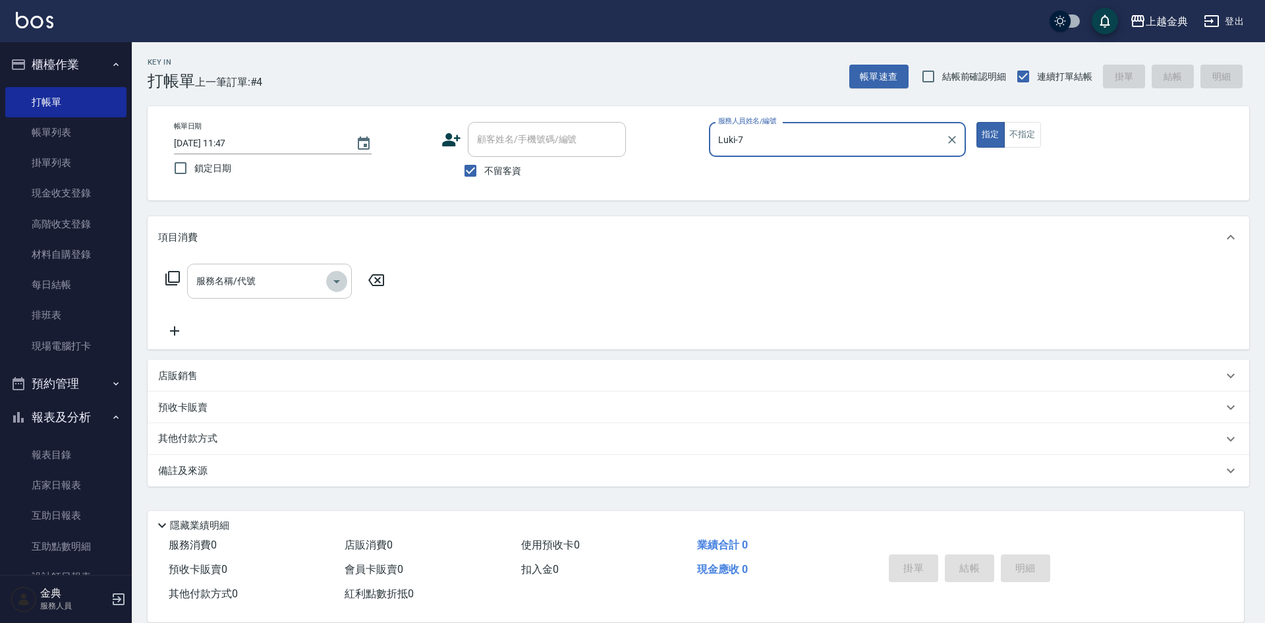
click at [339, 285] on icon "Open" at bounding box center [337, 281] width 16 height 16
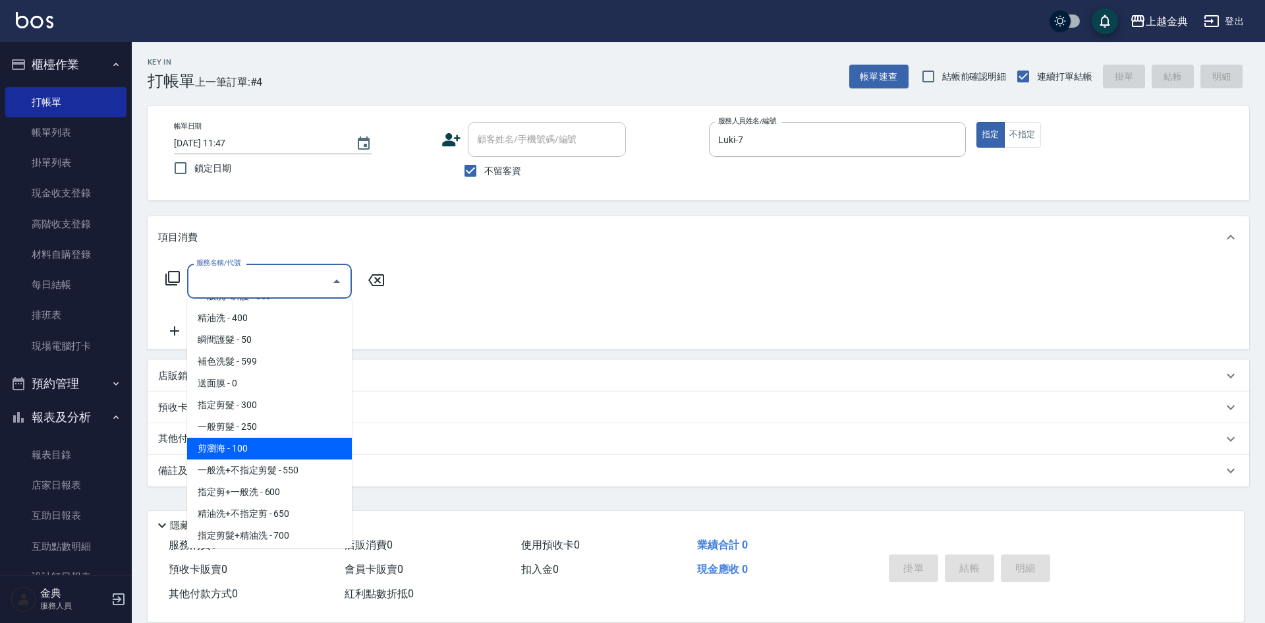
scroll to position [132, 0]
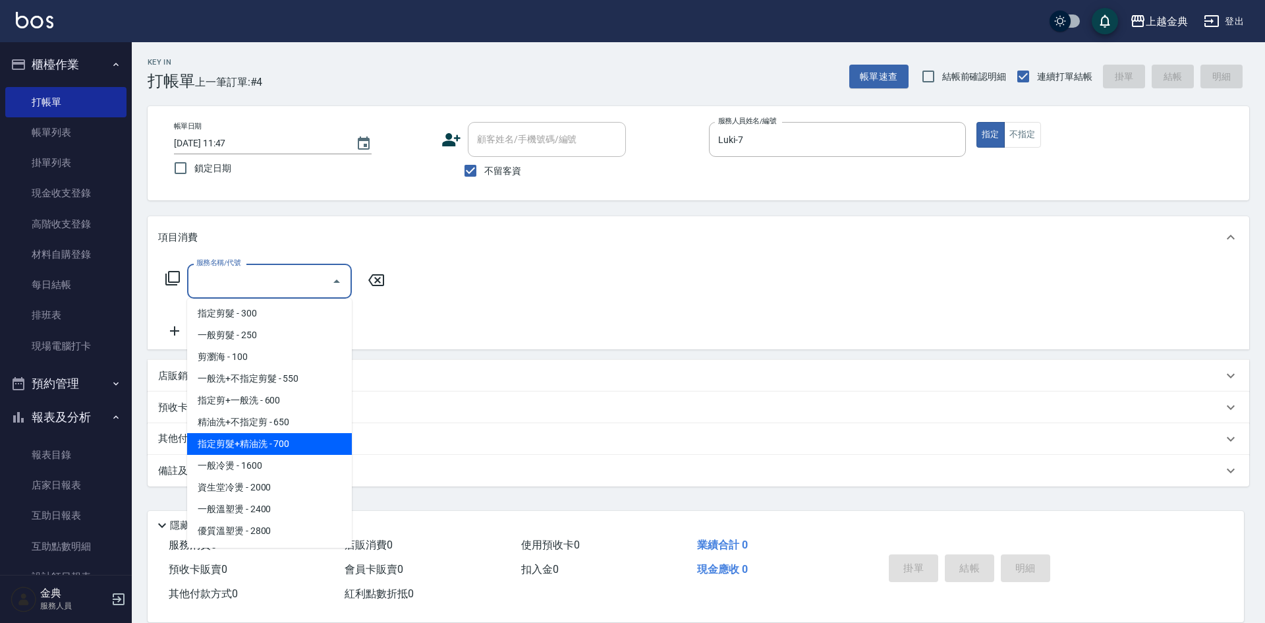
click at [306, 440] on span "指定剪髮+精油洗 - 700" at bounding box center [269, 444] width 165 height 22
type input "指定剪髮+精油洗(207)"
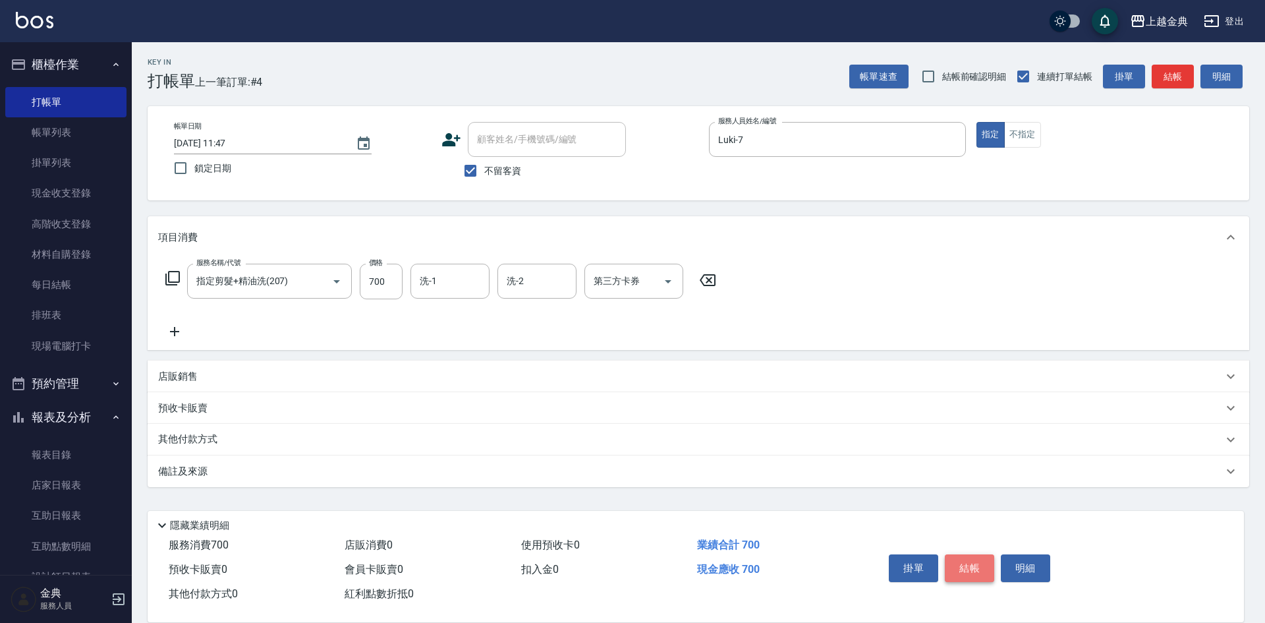
click at [967, 557] on button "結帳" at bounding box center [969, 568] width 49 height 28
type input "[DATE] 11:54"
